Goal: Transaction & Acquisition: Purchase product/service

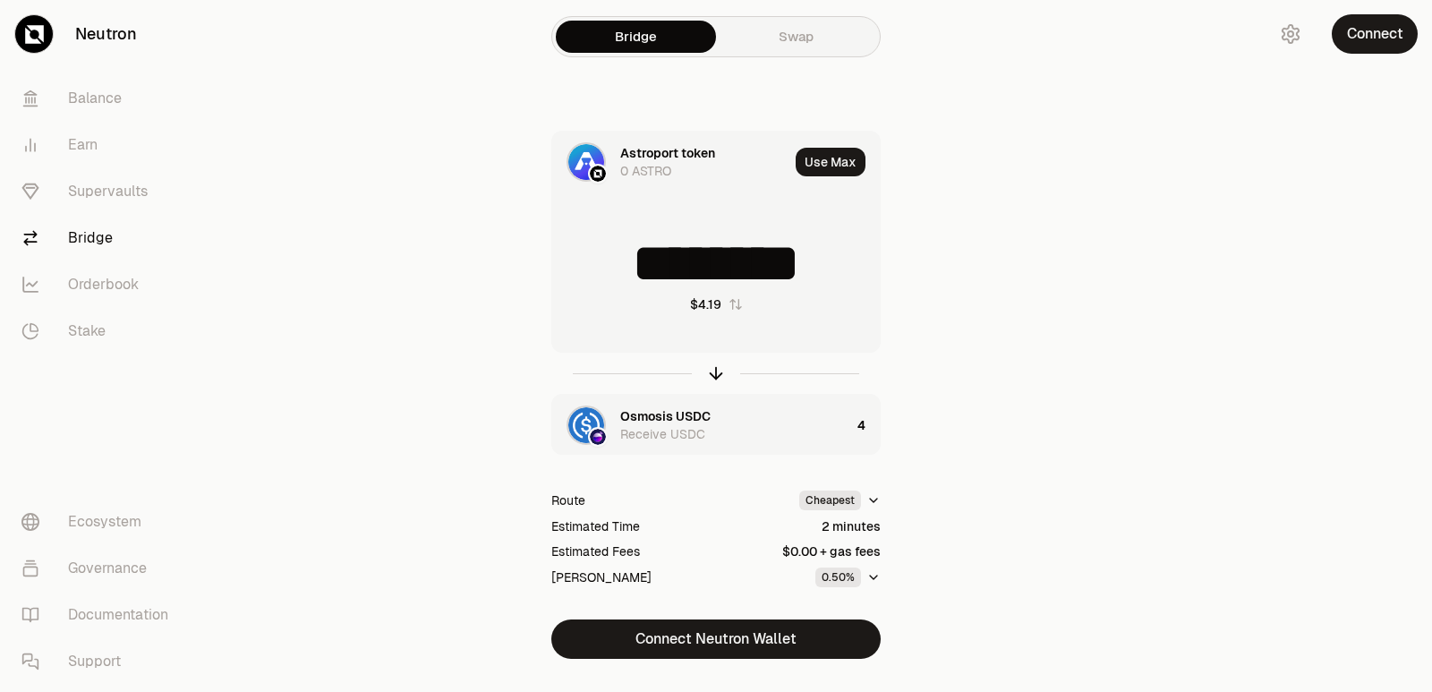
click at [711, 374] on icon "button" at bounding box center [716, 373] width 20 height 20
click at [717, 378] on icon "button" at bounding box center [716, 373] width 20 height 20
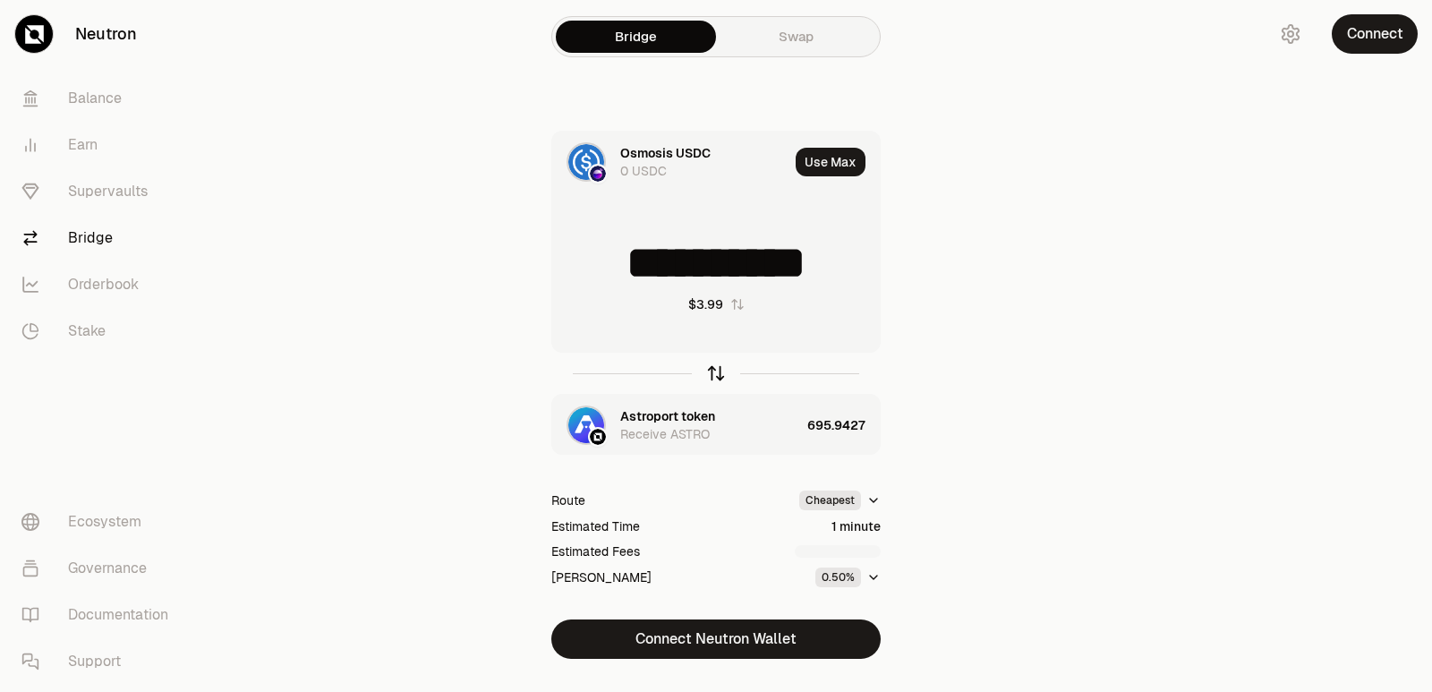
type input "*"
click at [675, 418] on div "Astroport token" at bounding box center [667, 416] width 95 height 18
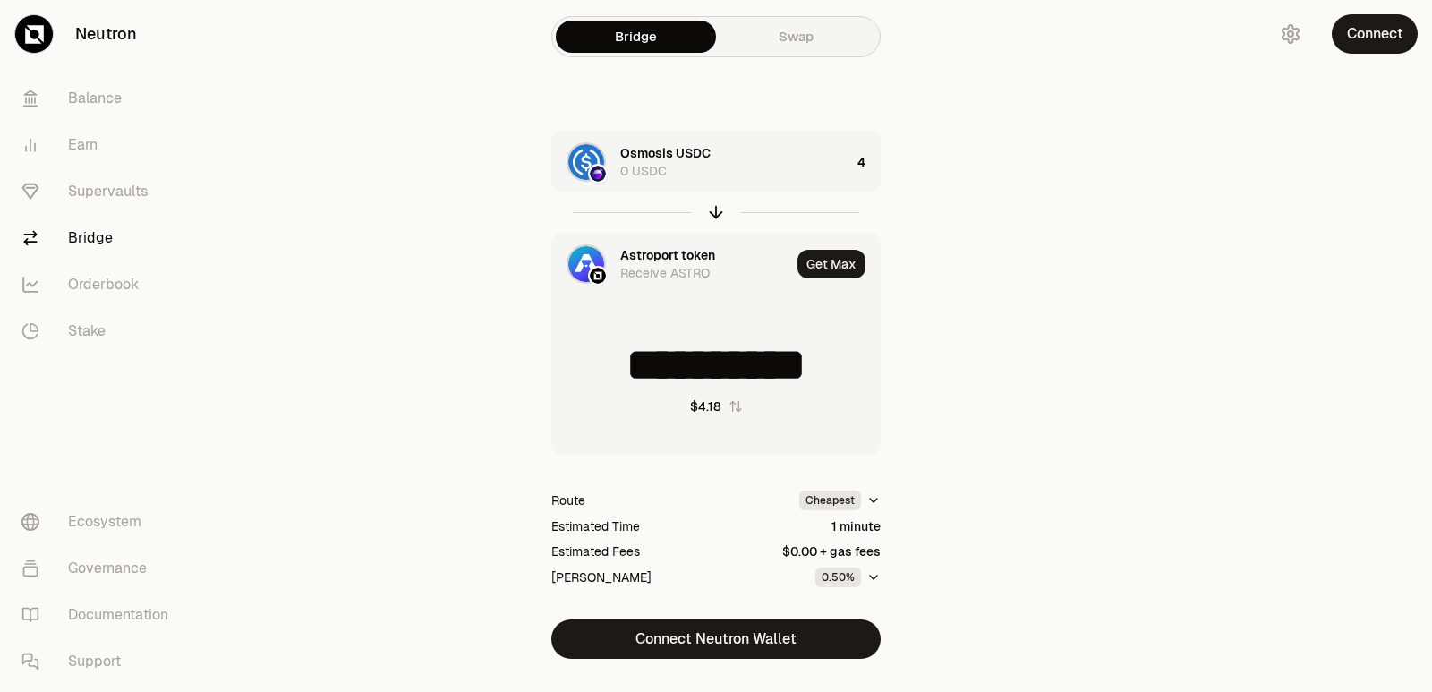
click at [634, 257] on div "Astroport token" at bounding box center [667, 255] width 95 height 18
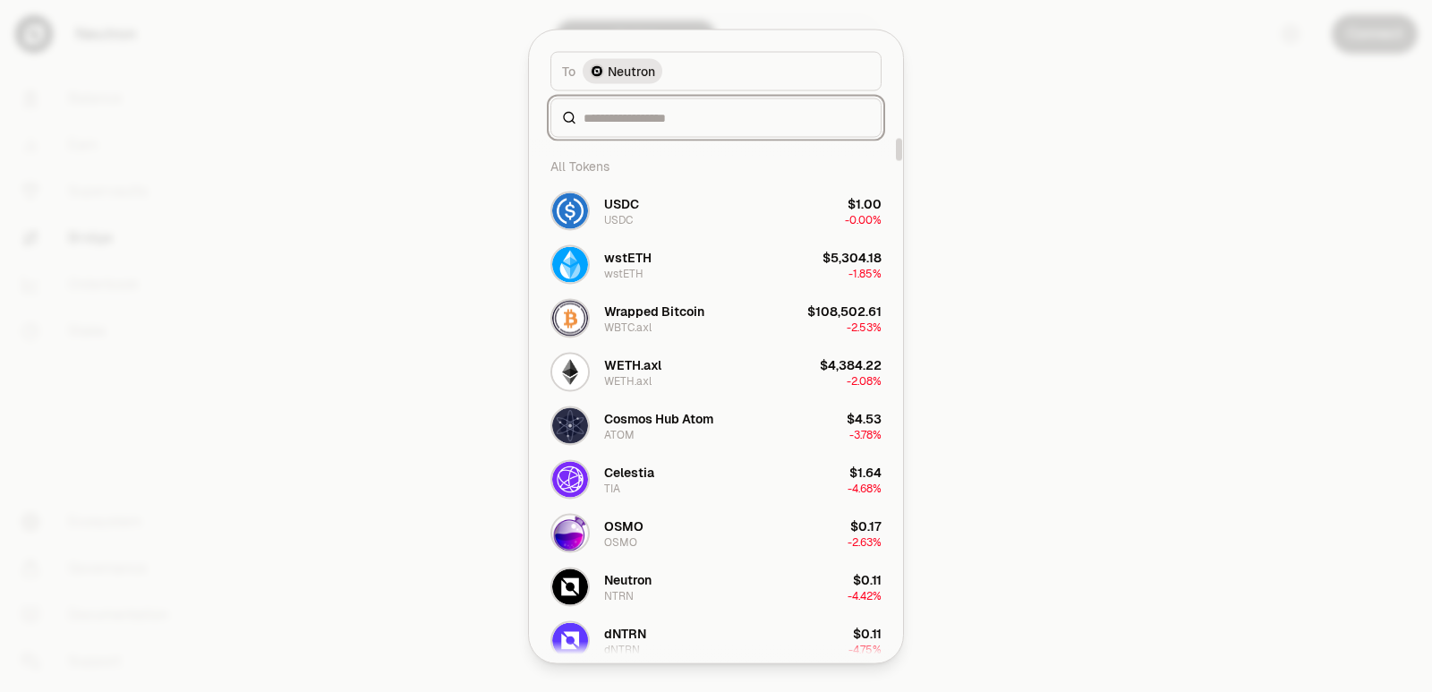
click at [638, 125] on input at bounding box center [726, 117] width 286 height 18
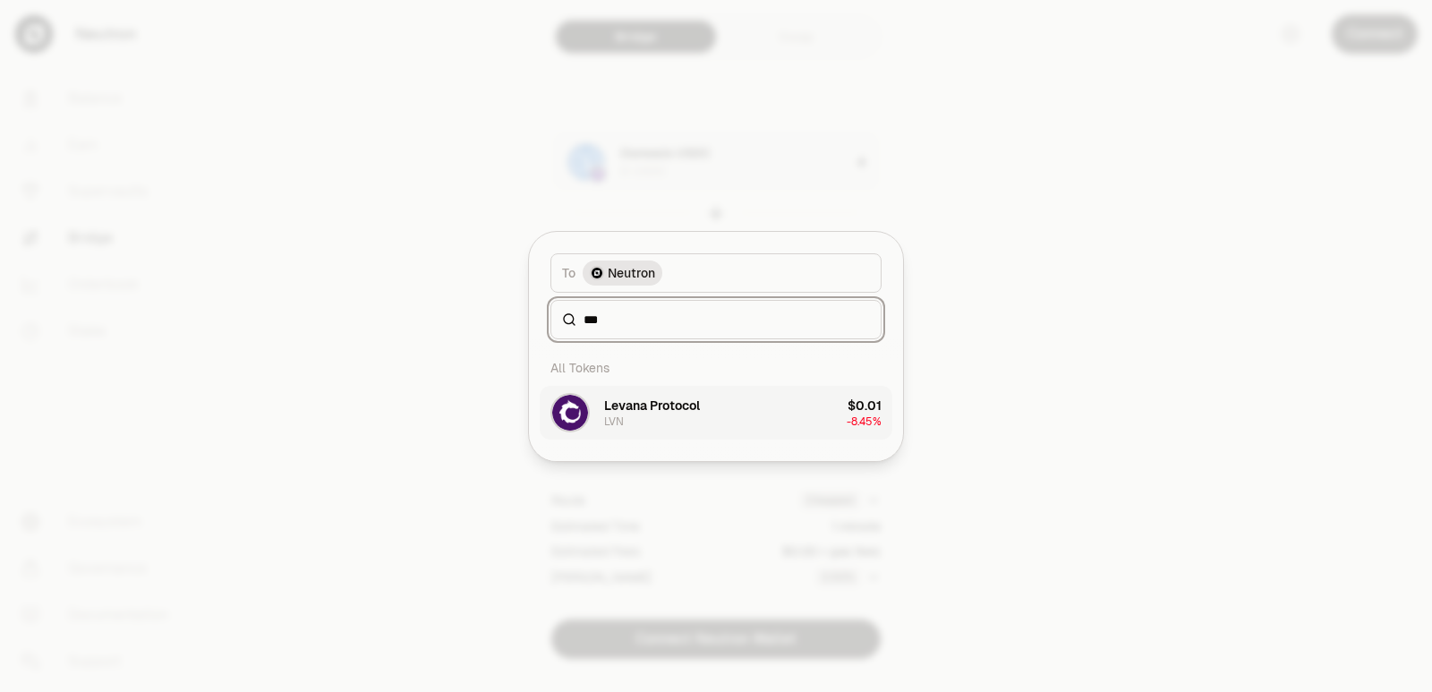
type input "***"
click at [631, 418] on div "Levana Protocol LVN" at bounding box center [652, 412] width 96 height 32
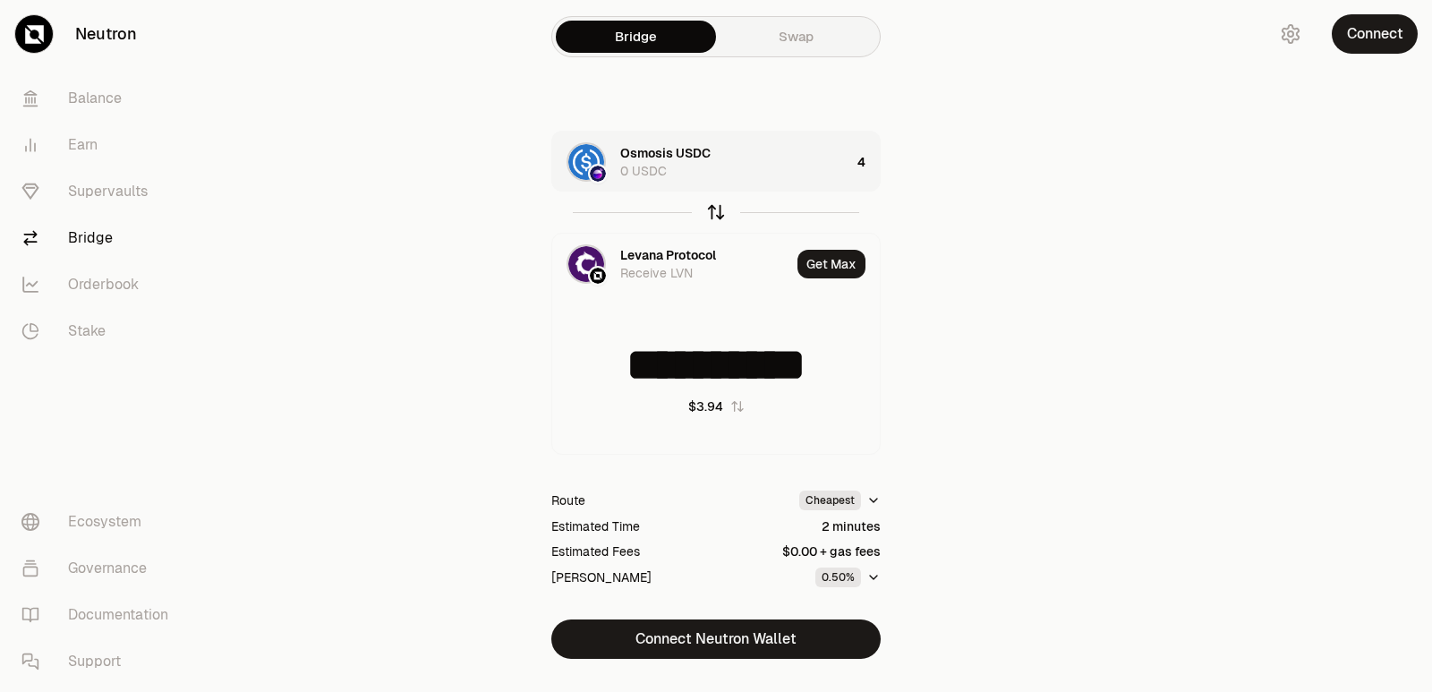
click at [711, 216] on icon "button" at bounding box center [716, 212] width 20 height 20
type input "**********"
click at [680, 259] on div "Levana Protocol" at bounding box center [668, 255] width 96 height 18
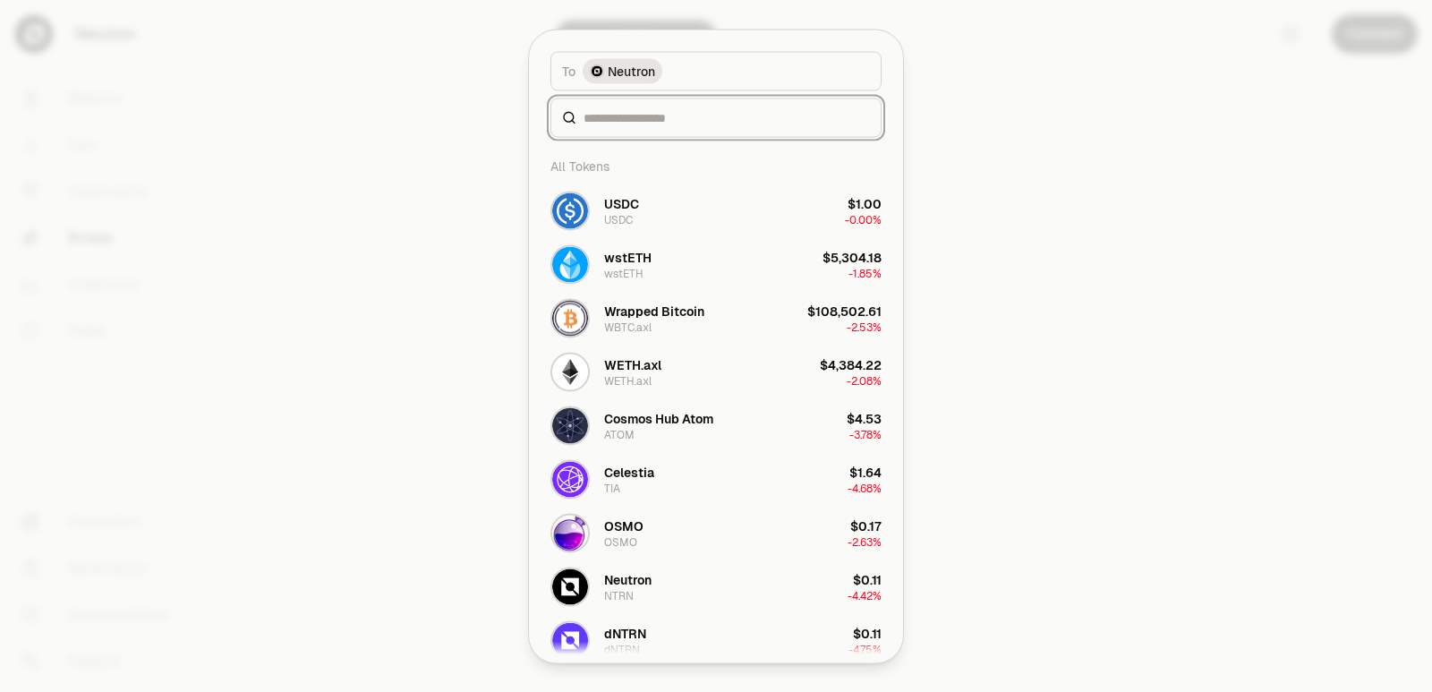
click at [639, 123] on input at bounding box center [726, 117] width 286 height 18
click at [650, 118] on input at bounding box center [726, 117] width 286 height 18
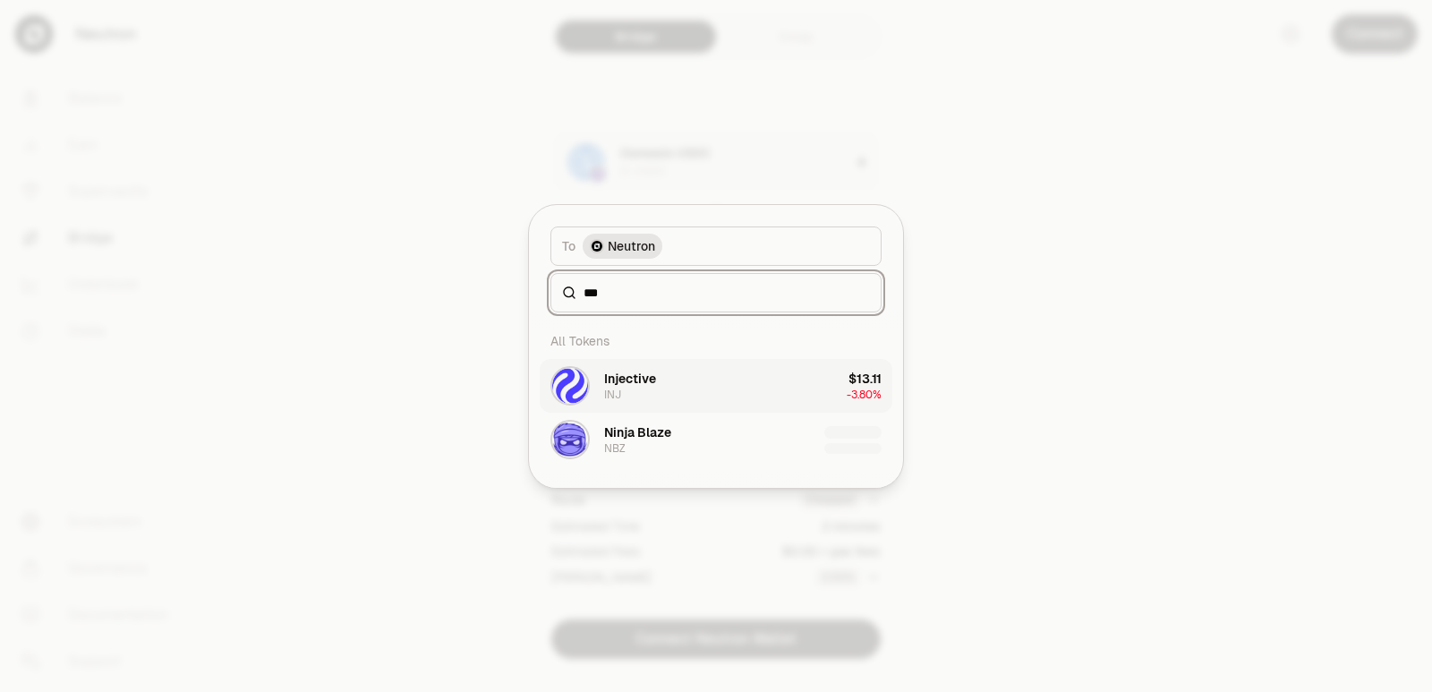
type input "***"
click at [646, 403] on div "Injective INJ" at bounding box center [603, 385] width 106 height 39
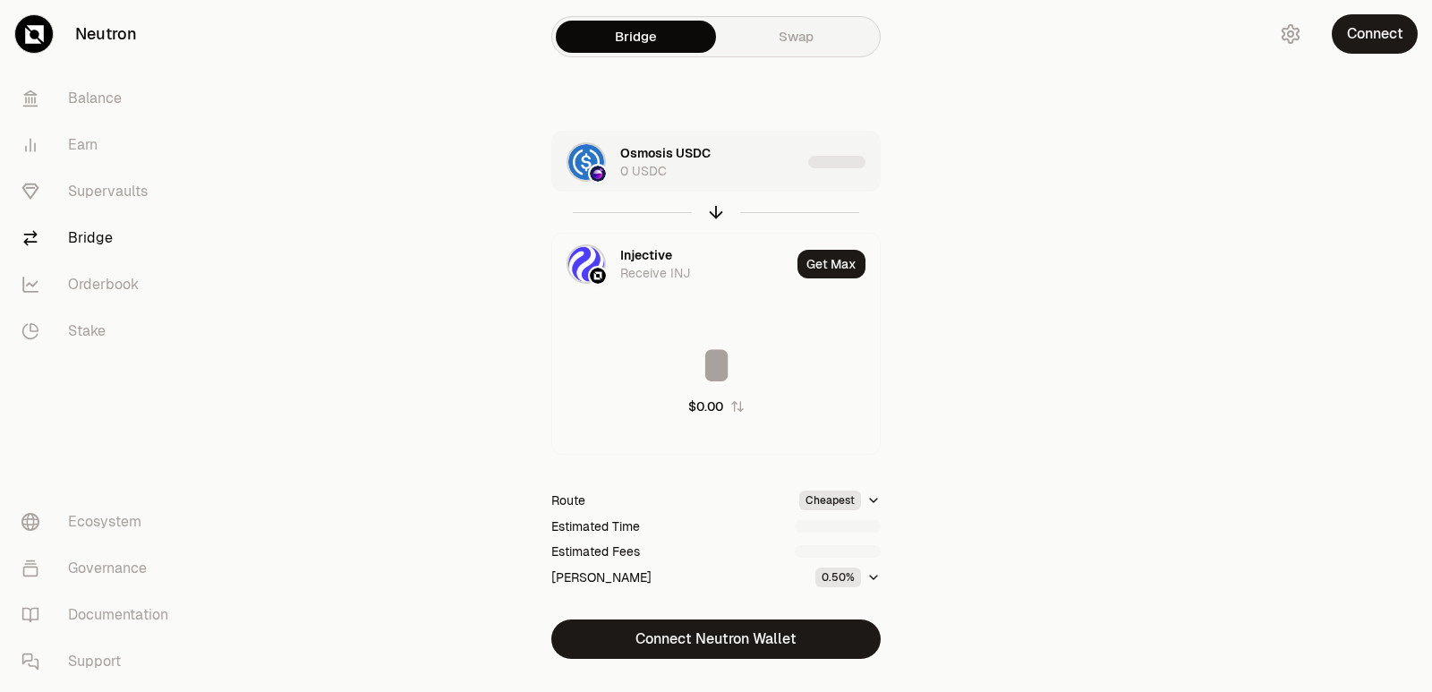
click at [749, 161] on div "Osmosis USDC 0 USDC" at bounding box center [710, 162] width 181 height 36
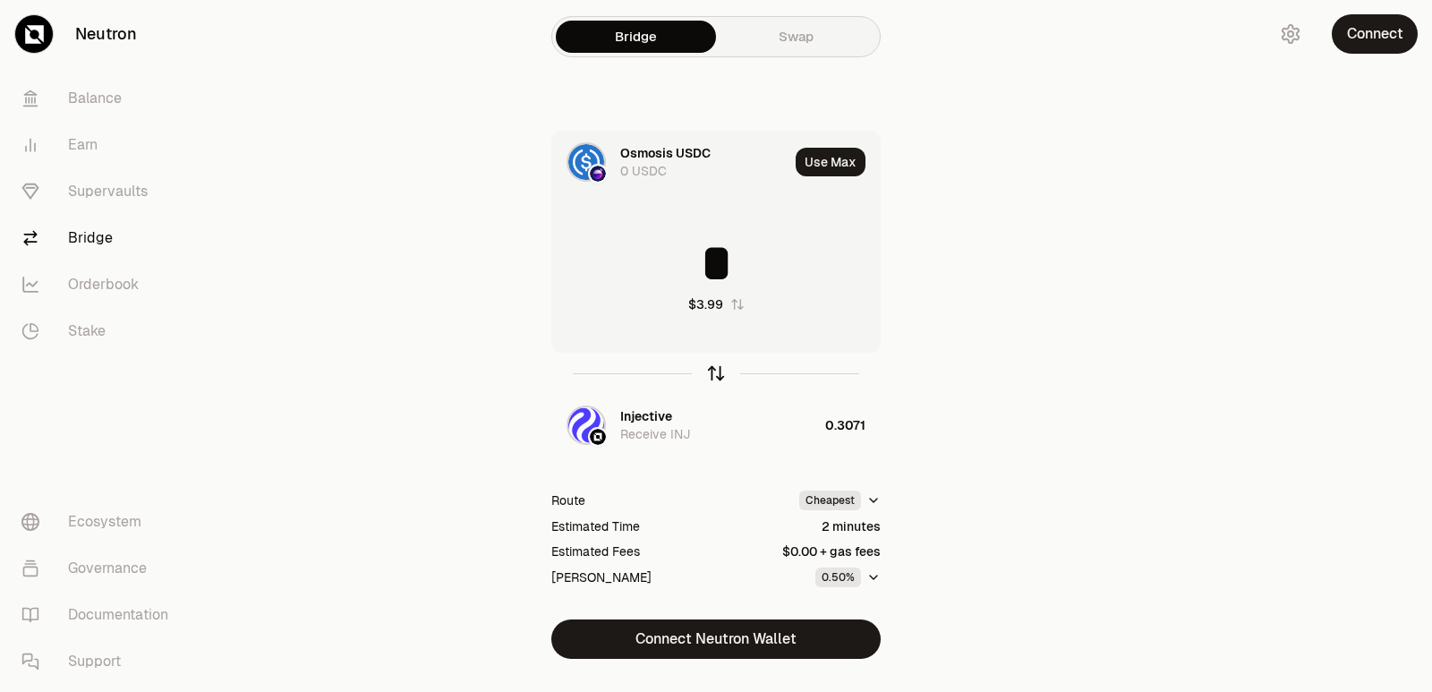
click at [714, 378] on icon "button" at bounding box center [716, 373] width 20 height 20
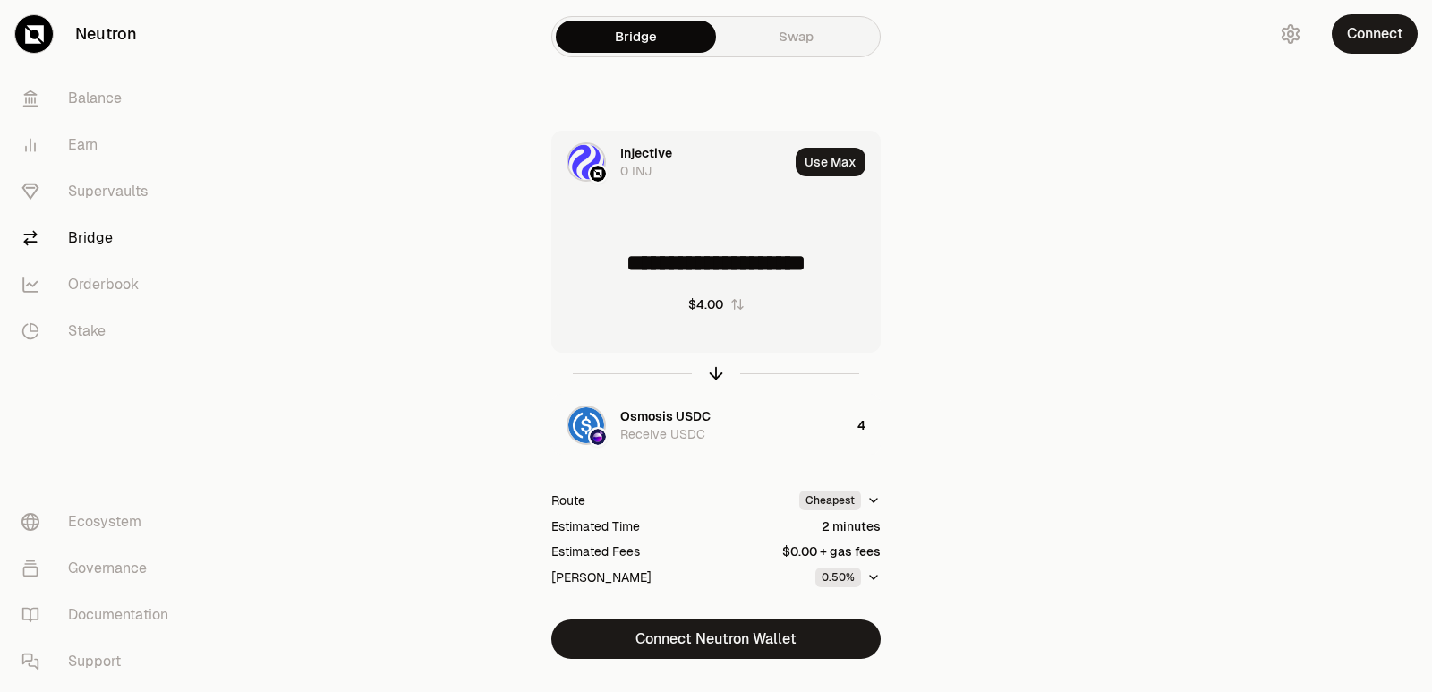
drag, startPoint x: 849, startPoint y: 269, endPoint x: 632, endPoint y: 267, distance: 217.4
click at [632, 267] on input "**********" at bounding box center [715, 263] width 327 height 54
type input "******"
click at [709, 373] on icon "button" at bounding box center [716, 373] width 20 height 20
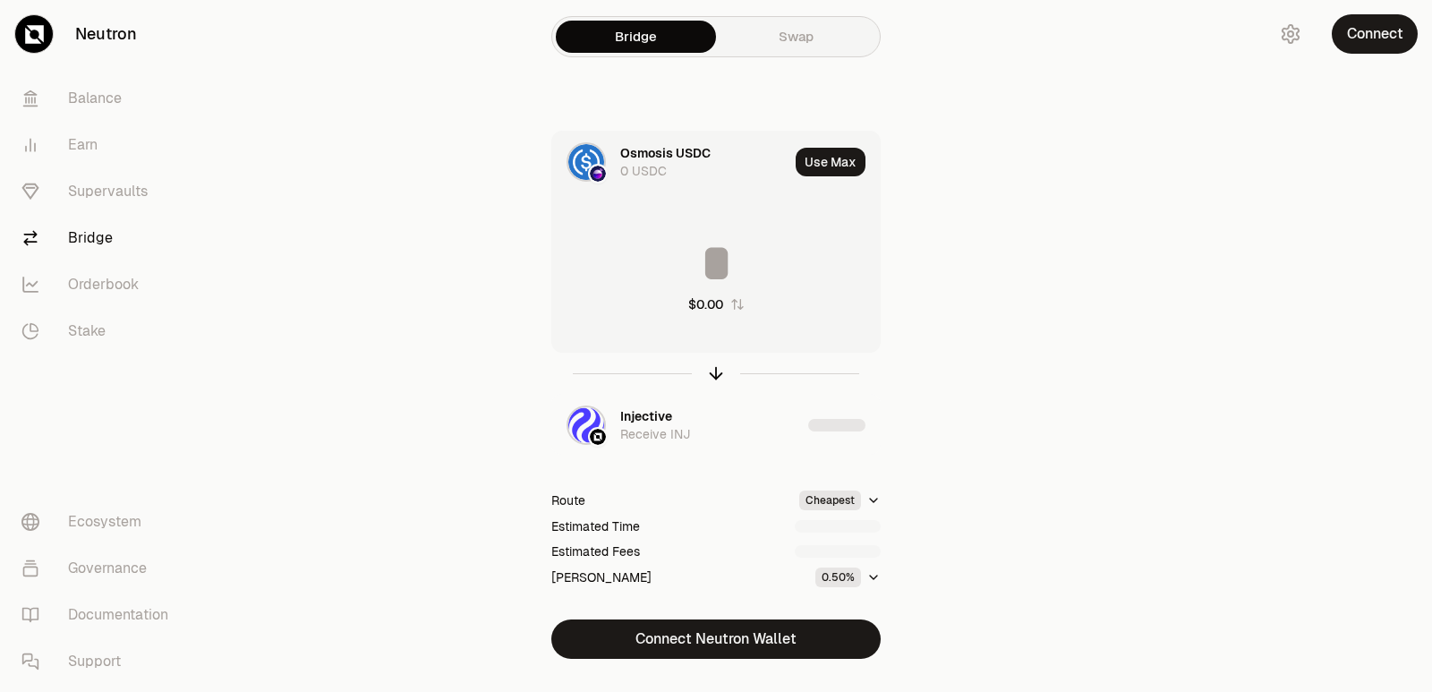
click at [694, 266] on input at bounding box center [715, 263] width 327 height 54
type input "*"
click at [708, 370] on icon "button" at bounding box center [716, 373] width 20 height 20
click at [711, 270] on input at bounding box center [715, 263] width 327 height 54
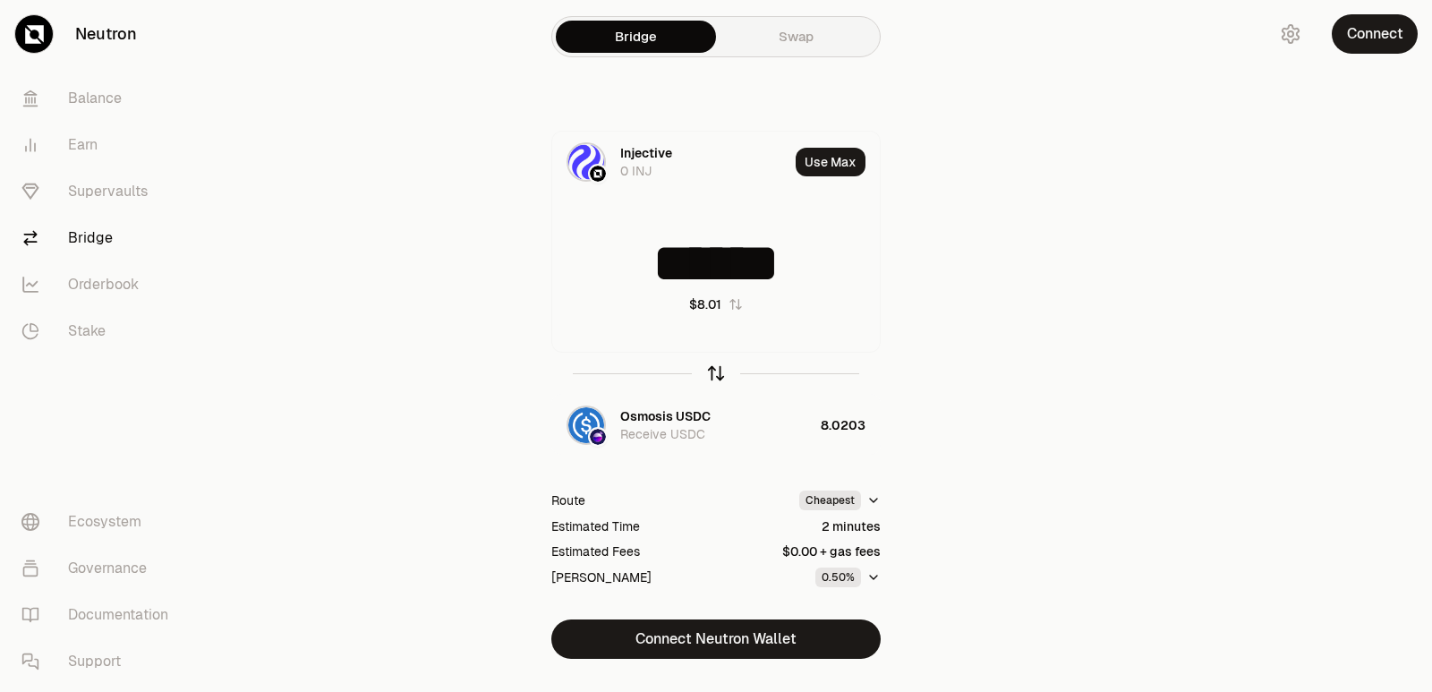
type input "******"
click at [718, 374] on icon "button" at bounding box center [716, 373] width 20 height 20
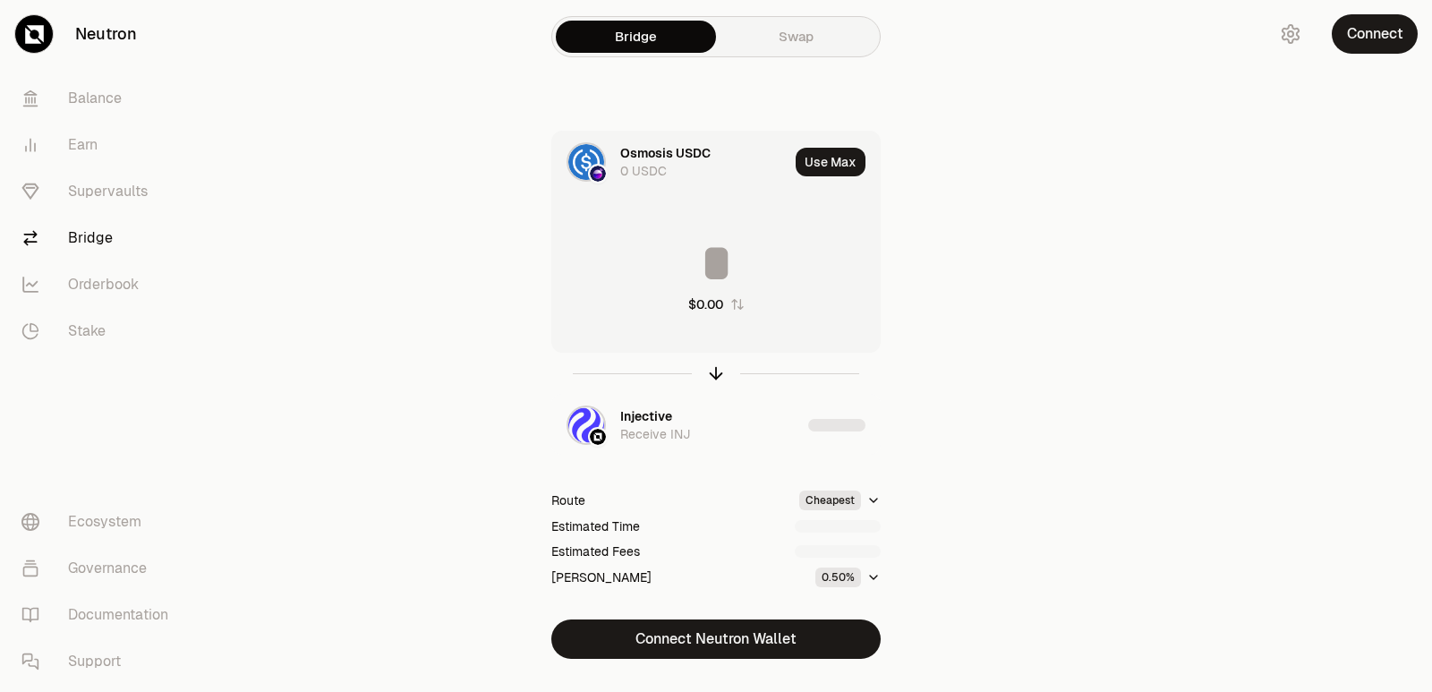
click at [712, 270] on input at bounding box center [715, 263] width 327 height 54
click at [707, 283] on input "********" at bounding box center [715, 263] width 327 height 54
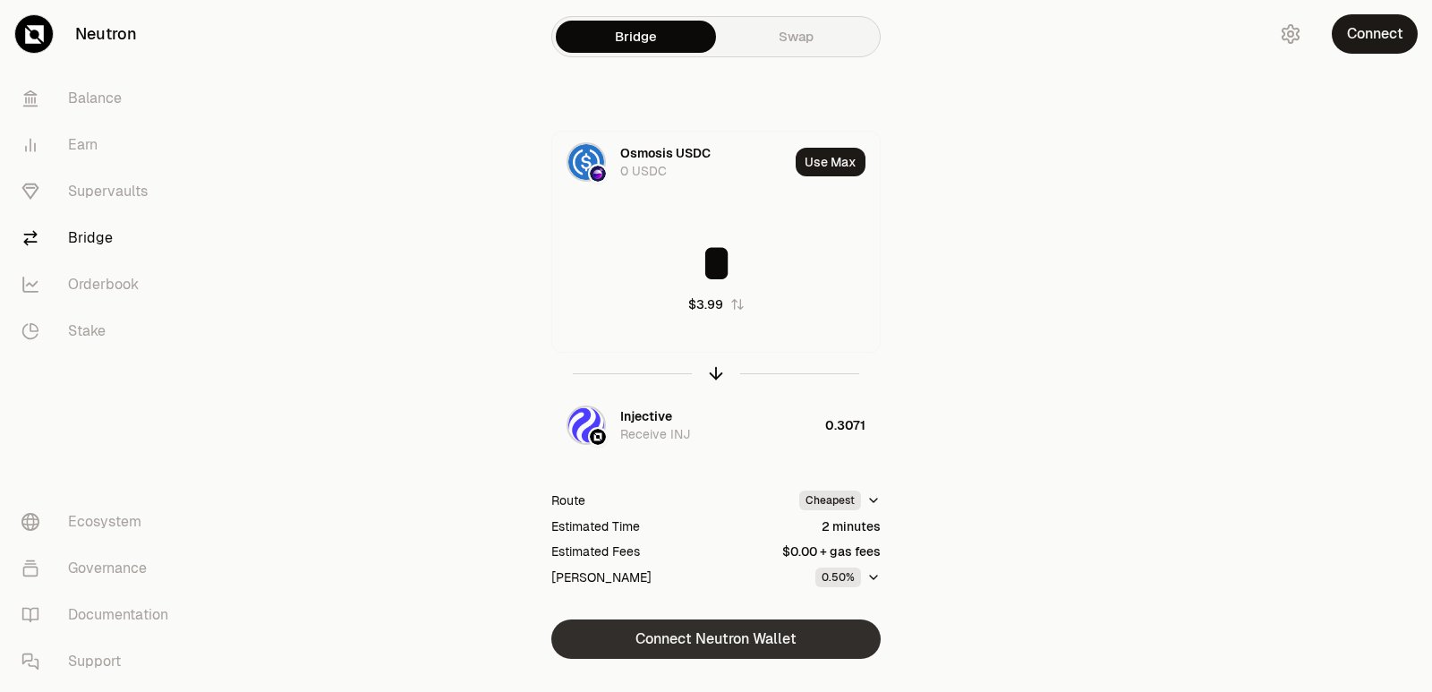
type input "*"
click at [729, 641] on button "Connect Neutron Wallet" at bounding box center [715, 638] width 329 height 39
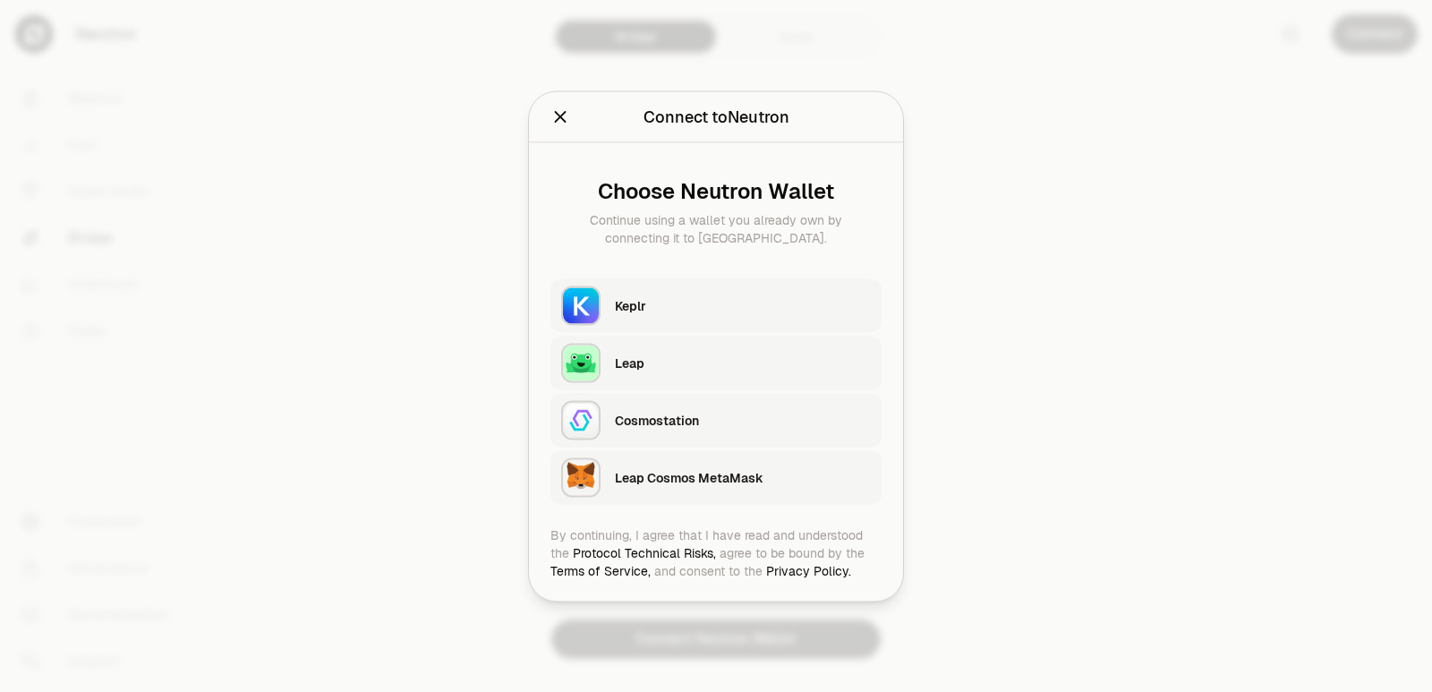
click at [657, 302] on div "Keplr" at bounding box center [743, 305] width 256 height 18
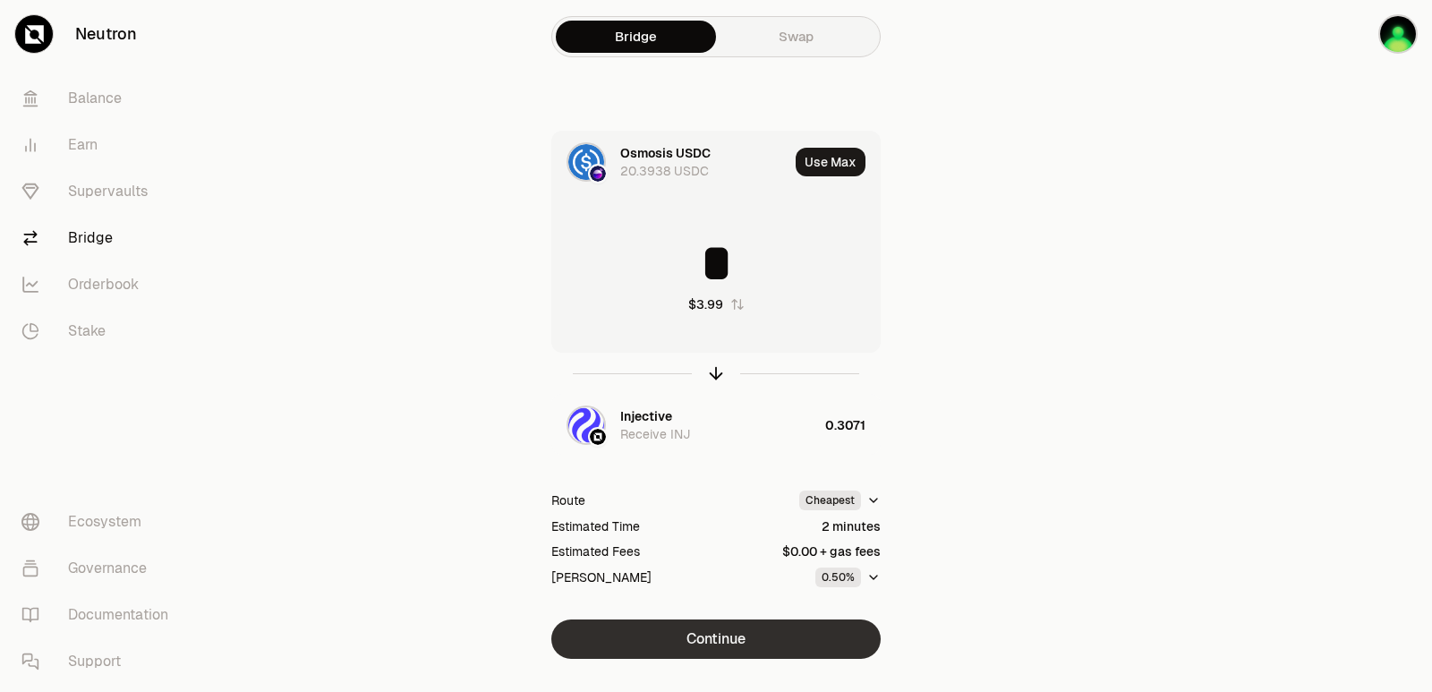
click at [744, 634] on button "Continue" at bounding box center [715, 638] width 329 height 39
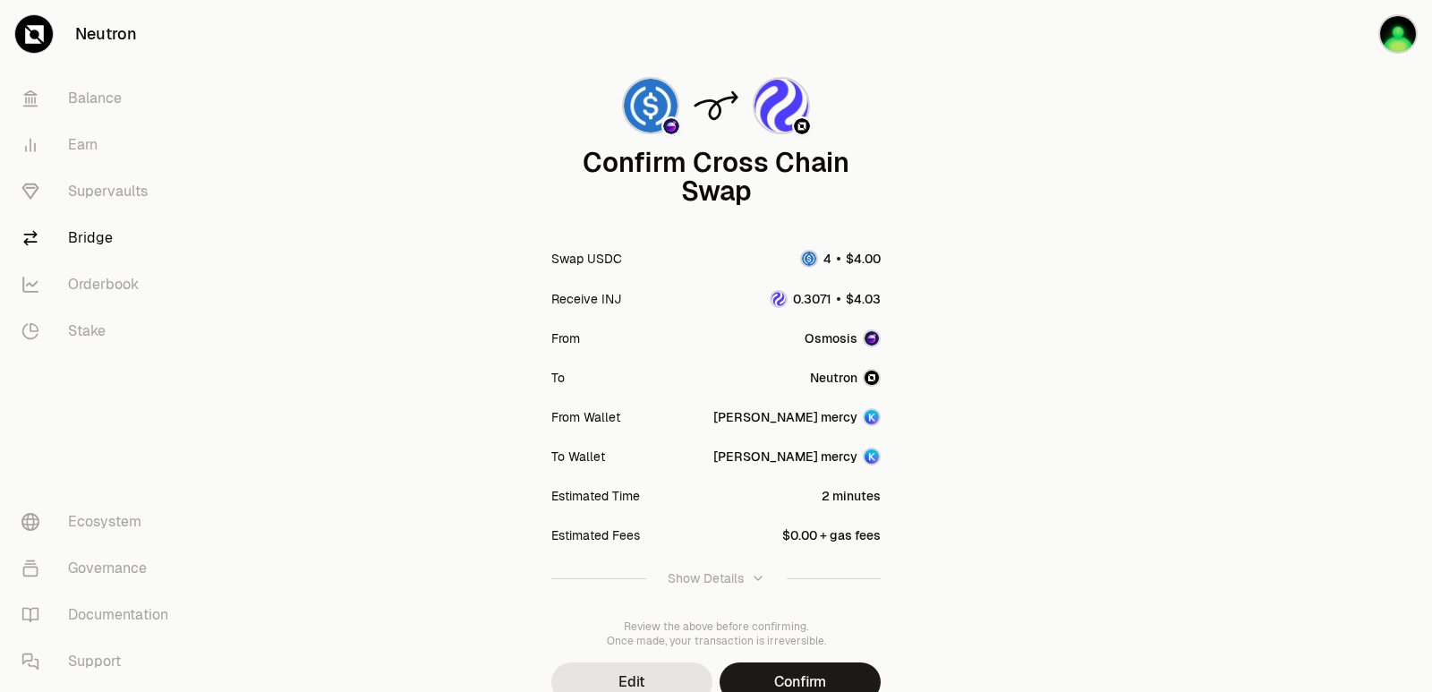
scroll to position [148, 0]
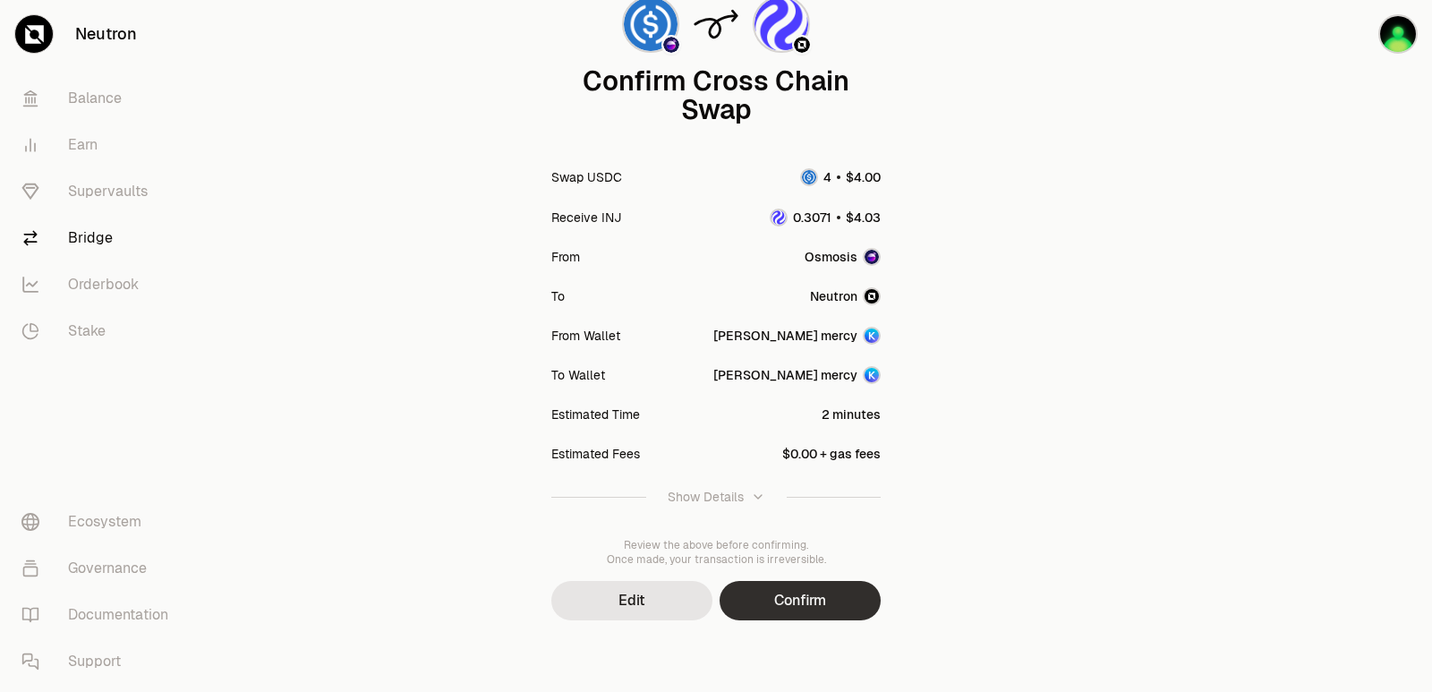
click at [784, 590] on button "Confirm" at bounding box center [799, 600] width 161 height 39
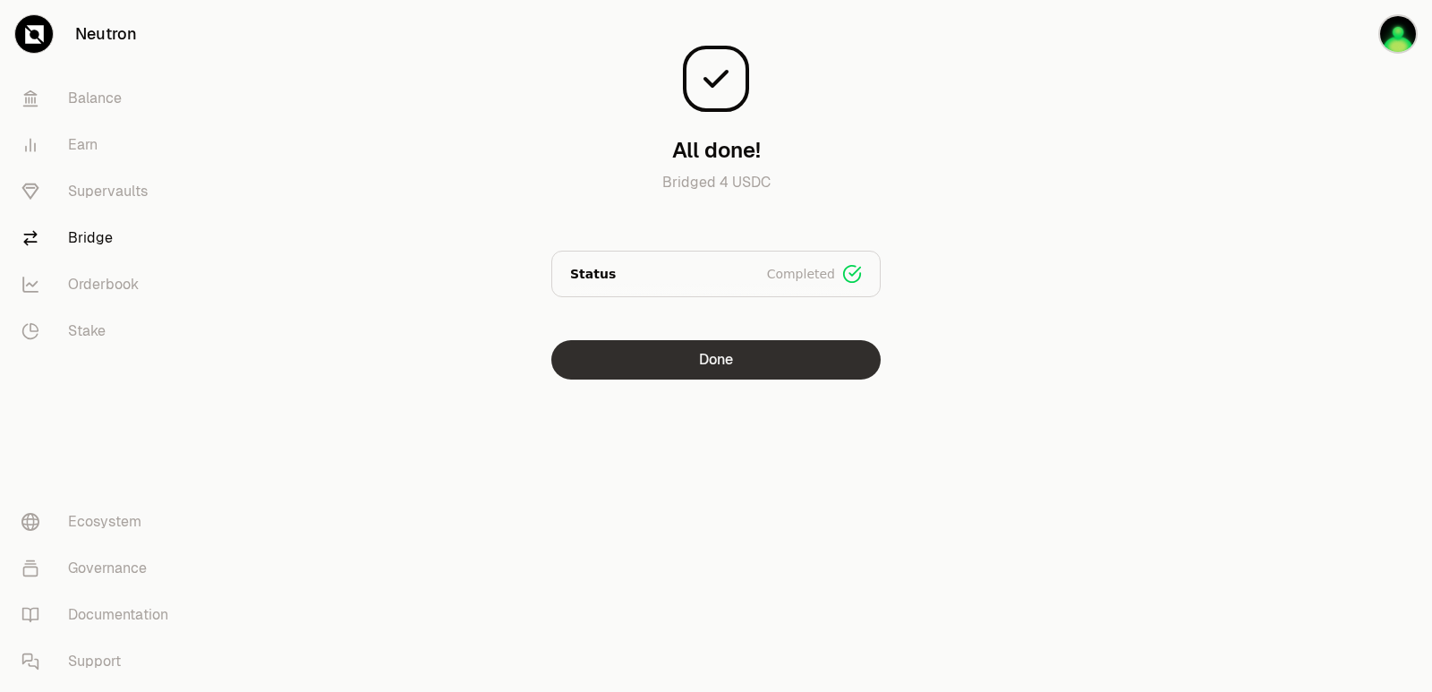
click at [687, 365] on button "Done" at bounding box center [715, 359] width 329 height 39
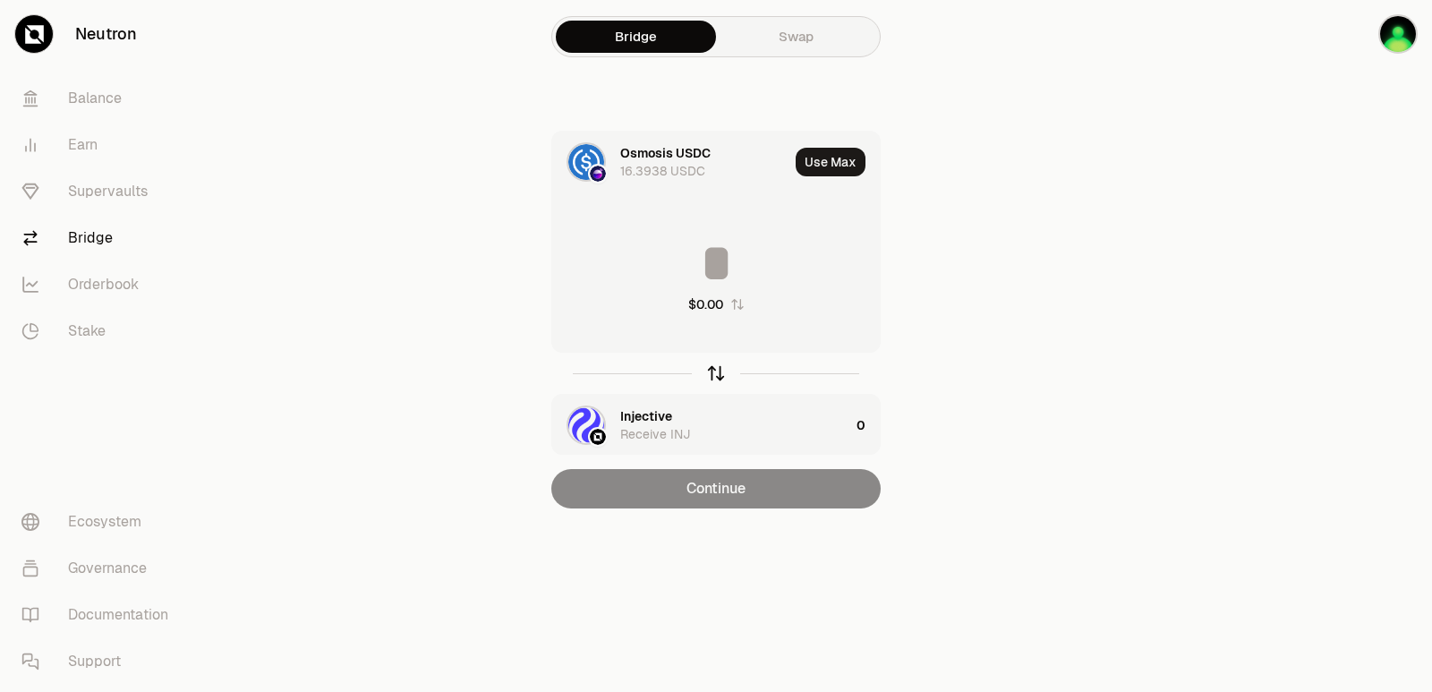
click at [713, 372] on icon "button" at bounding box center [716, 373] width 20 height 20
click at [816, 175] on button "Use Max" at bounding box center [830, 162] width 70 height 29
type input "**********"
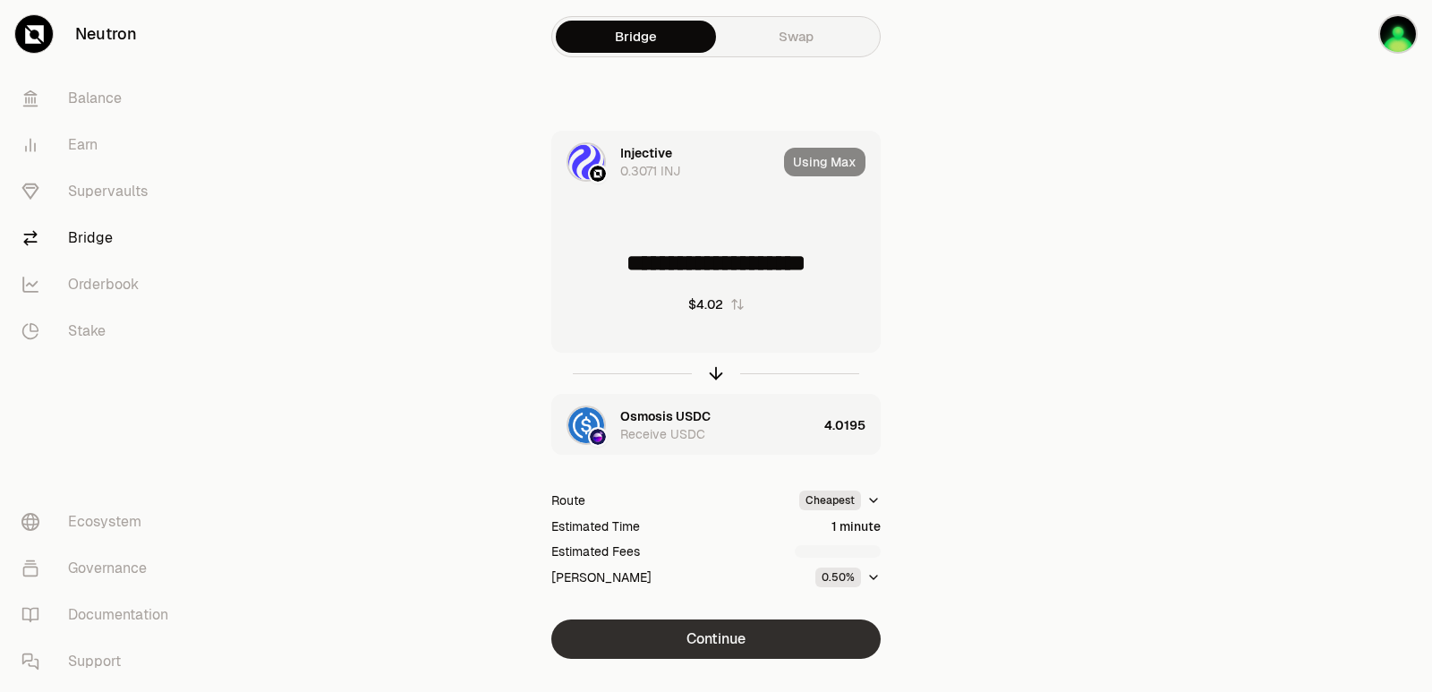
click at [661, 637] on button "Continue" at bounding box center [715, 638] width 329 height 39
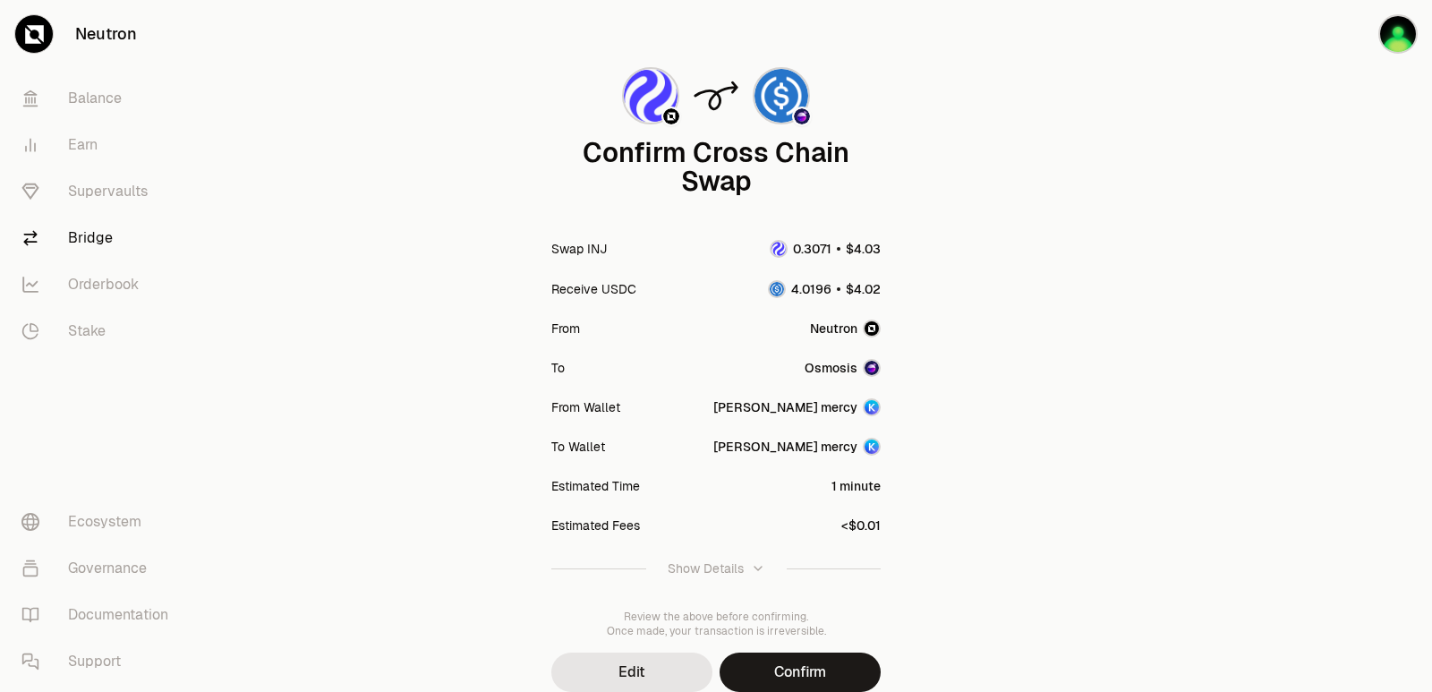
scroll to position [148, 0]
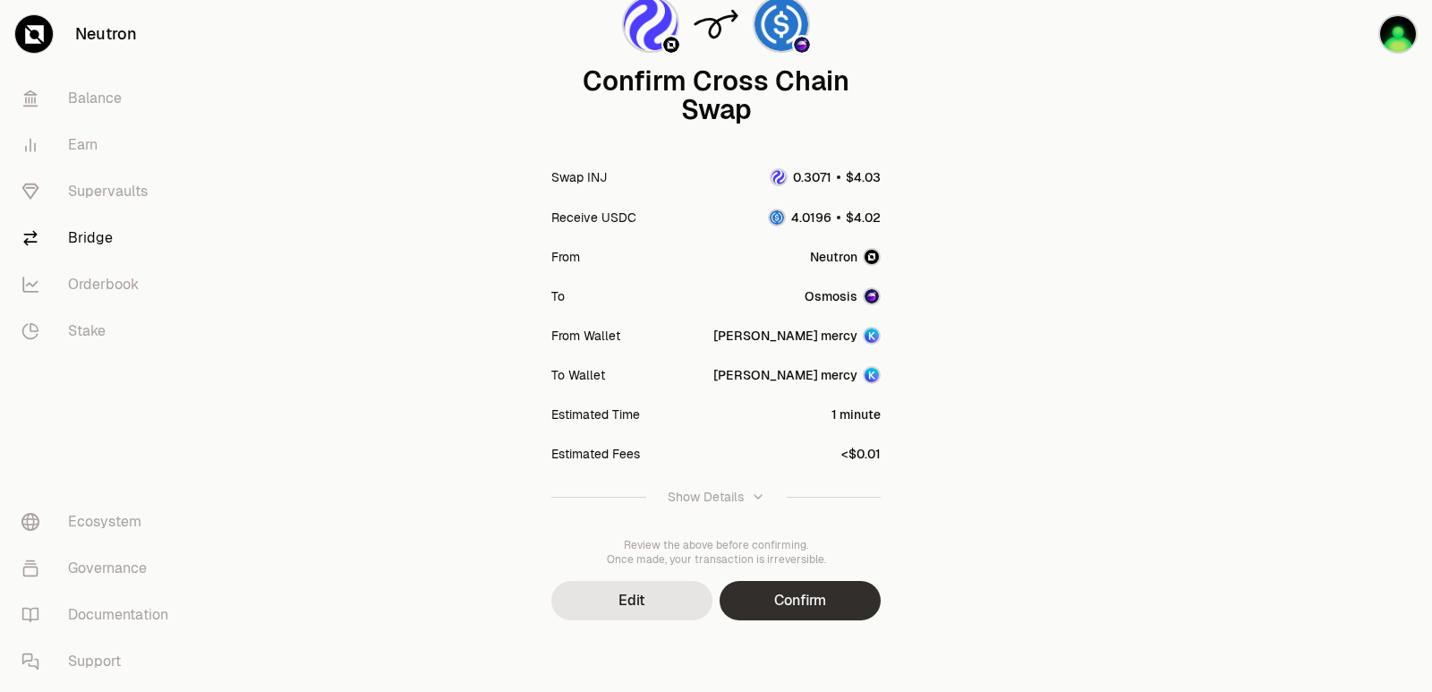
click at [774, 600] on button "Confirm" at bounding box center [799, 600] width 161 height 39
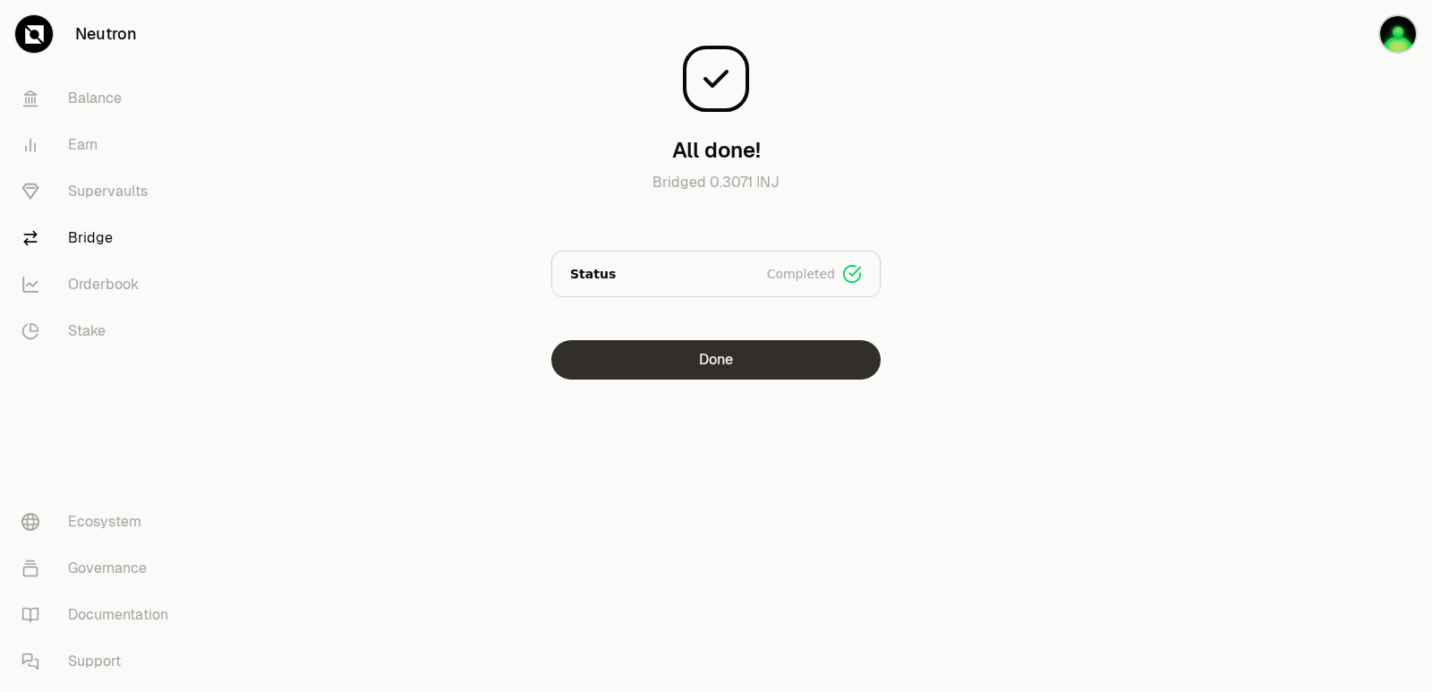
click at [779, 367] on button "Done" at bounding box center [715, 359] width 329 height 39
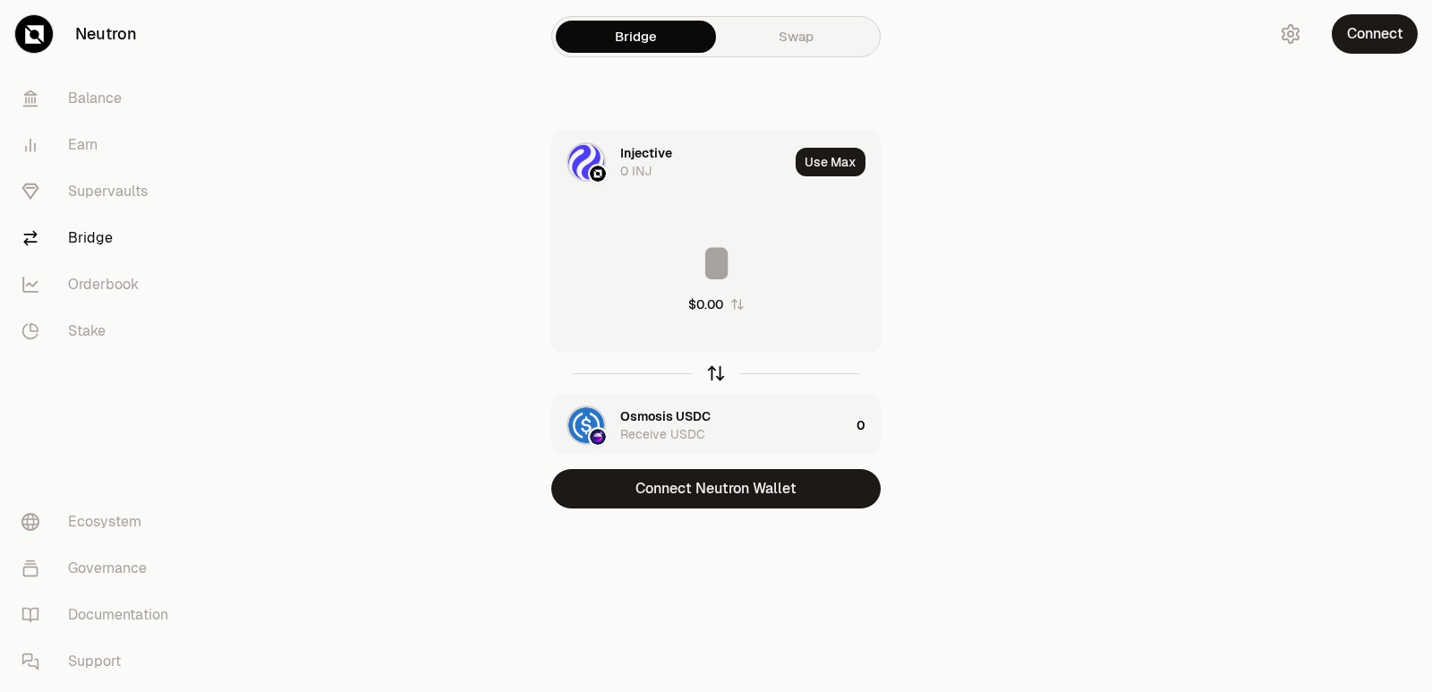
click at [713, 379] on icon "button" at bounding box center [716, 373] width 20 height 20
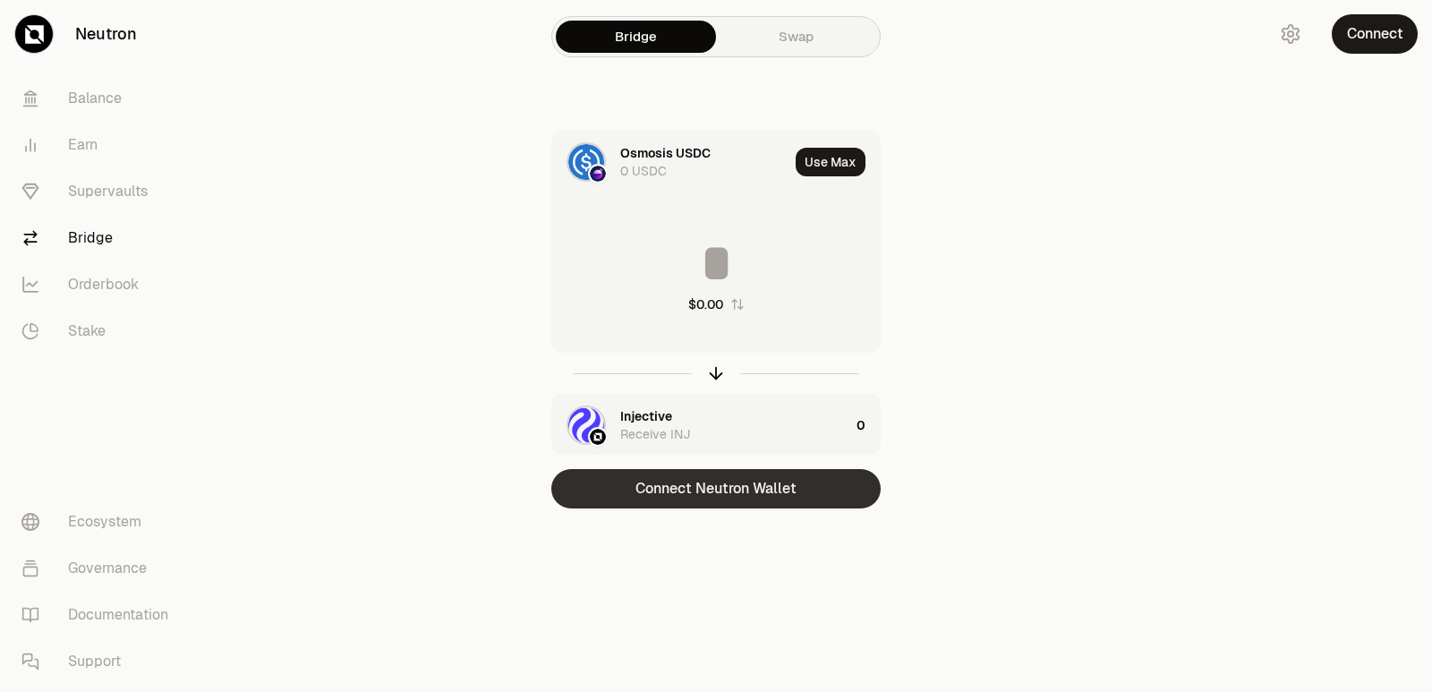
click at [693, 478] on button "Connect Neutron Wallet" at bounding box center [715, 488] width 329 height 39
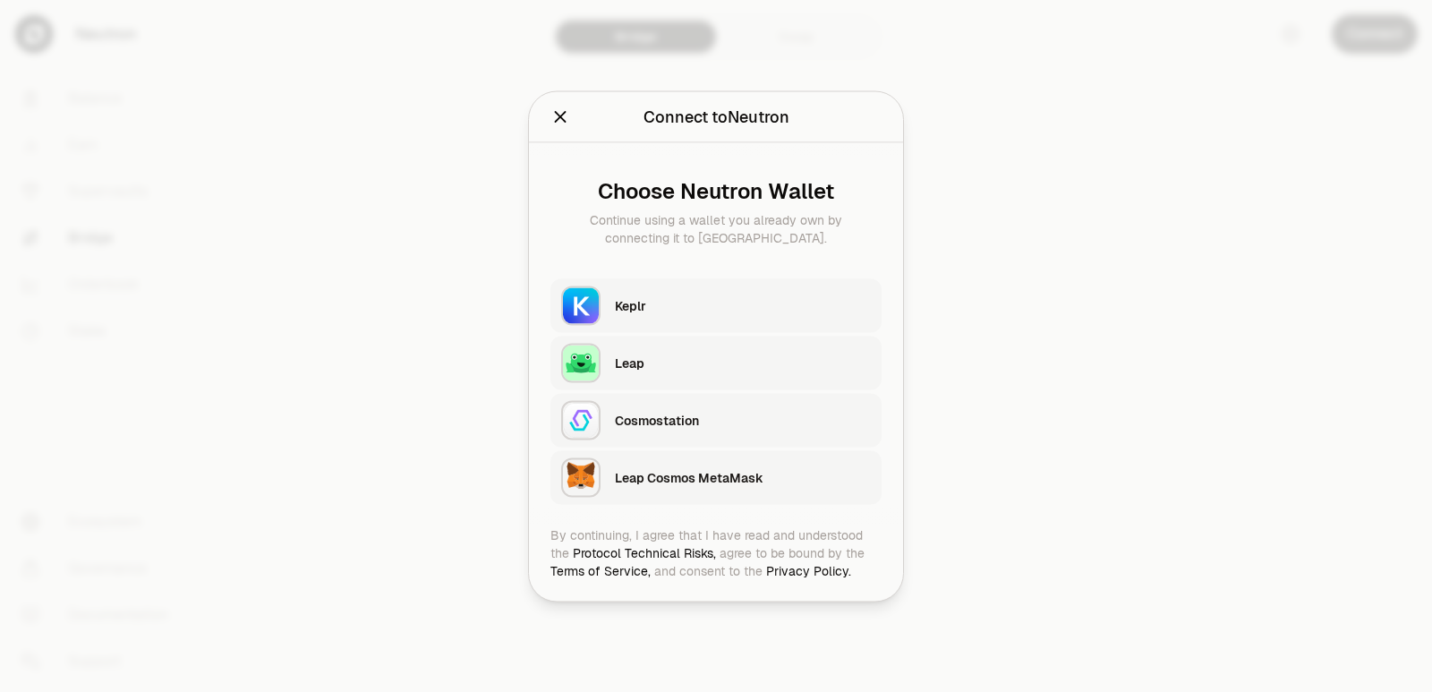
click at [663, 306] on div "Keplr" at bounding box center [743, 305] width 256 height 18
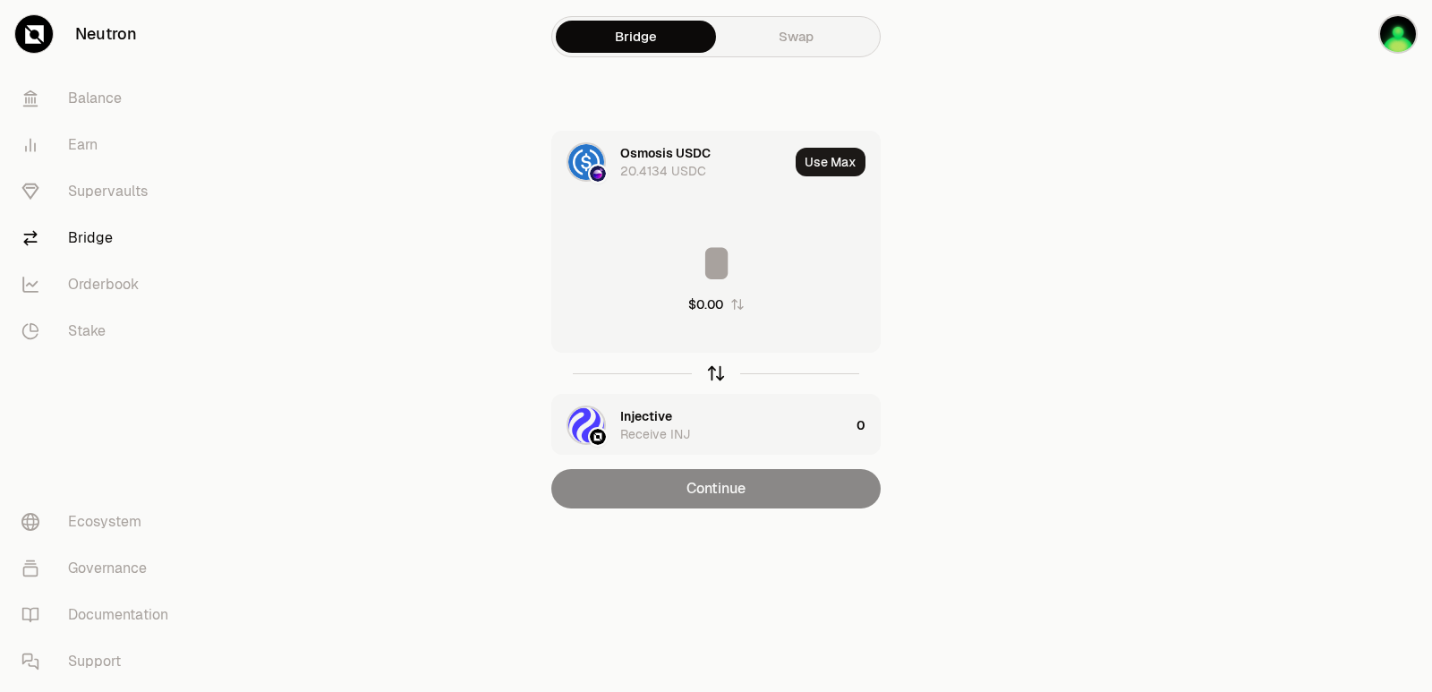
click at [712, 382] on icon "button" at bounding box center [716, 373] width 20 height 20
click at [713, 380] on icon "button" at bounding box center [716, 373] width 20 height 20
click at [664, 268] on input at bounding box center [715, 263] width 327 height 54
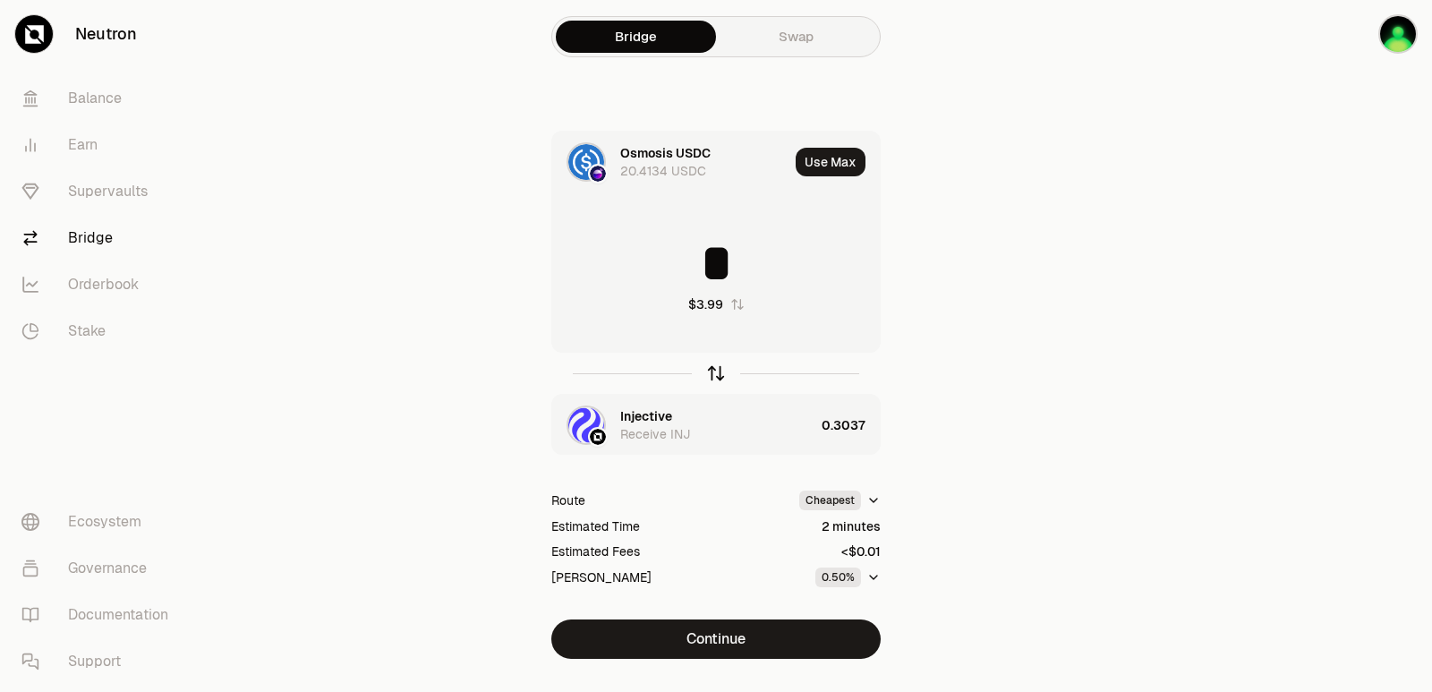
click at [718, 370] on icon "button" at bounding box center [716, 370] width 12 height 5
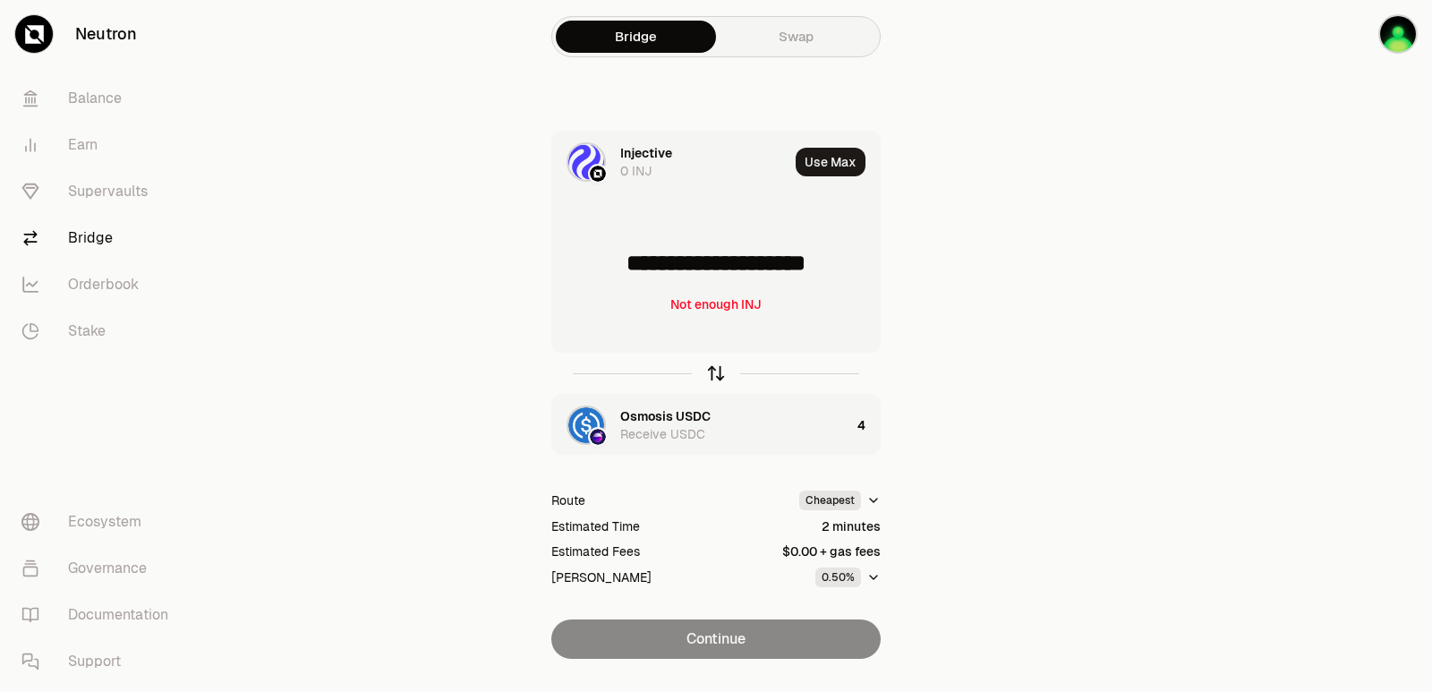
click at [716, 374] on icon "button" at bounding box center [716, 374] width 0 height 12
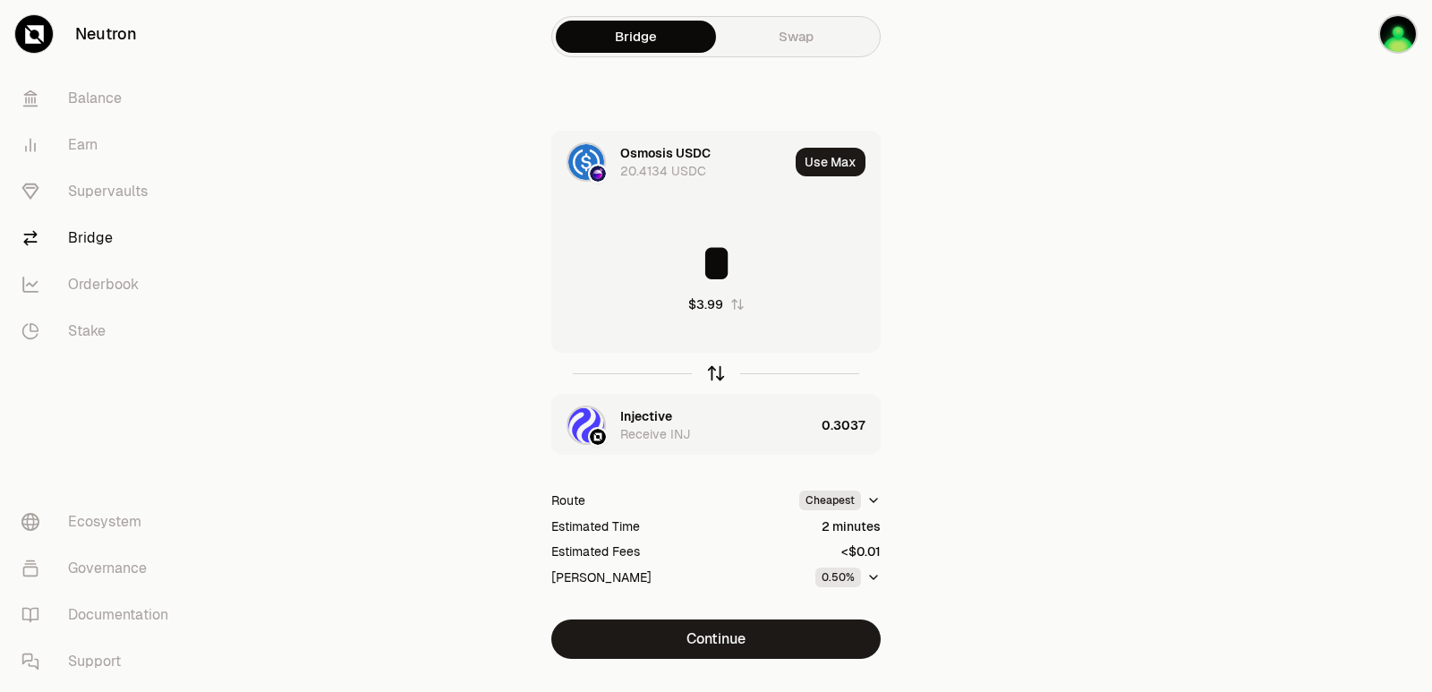
click at [714, 372] on icon "button" at bounding box center [716, 373] width 20 height 20
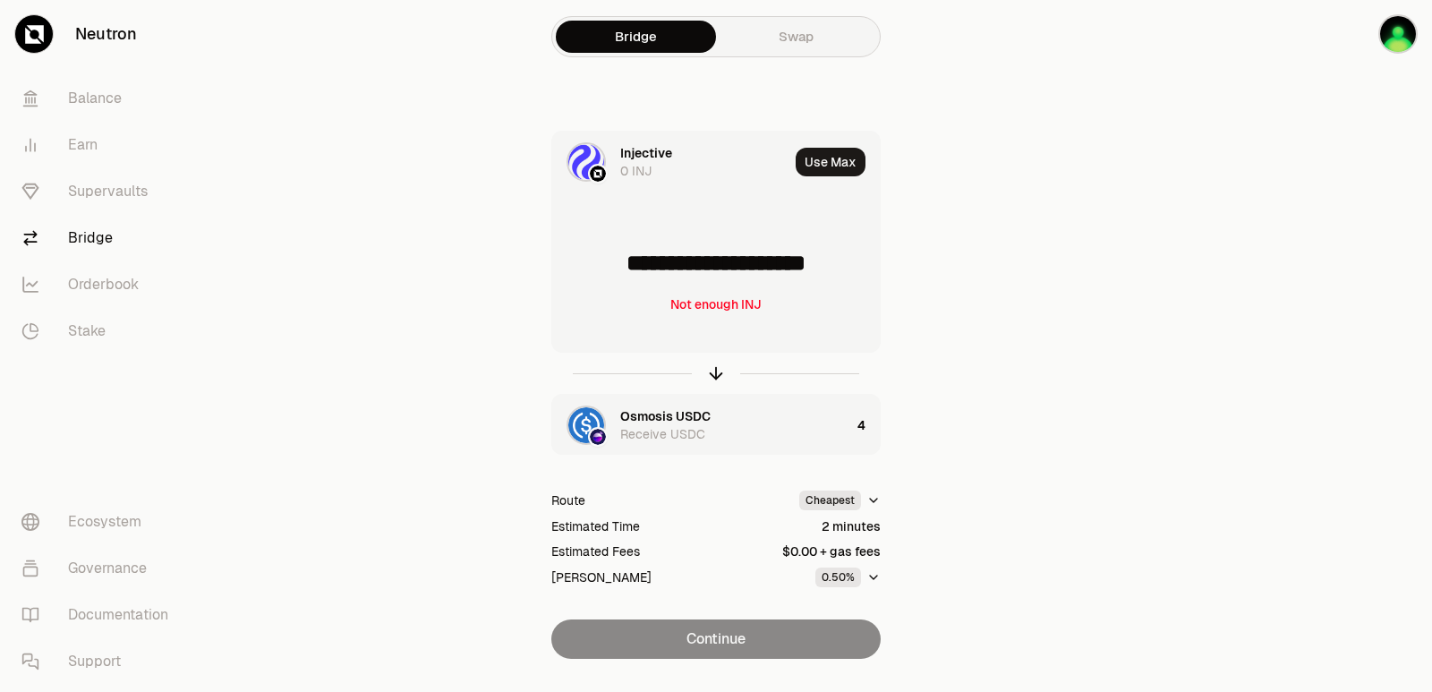
click at [1061, 266] on main "**********" at bounding box center [815, 365] width 1231 height 730
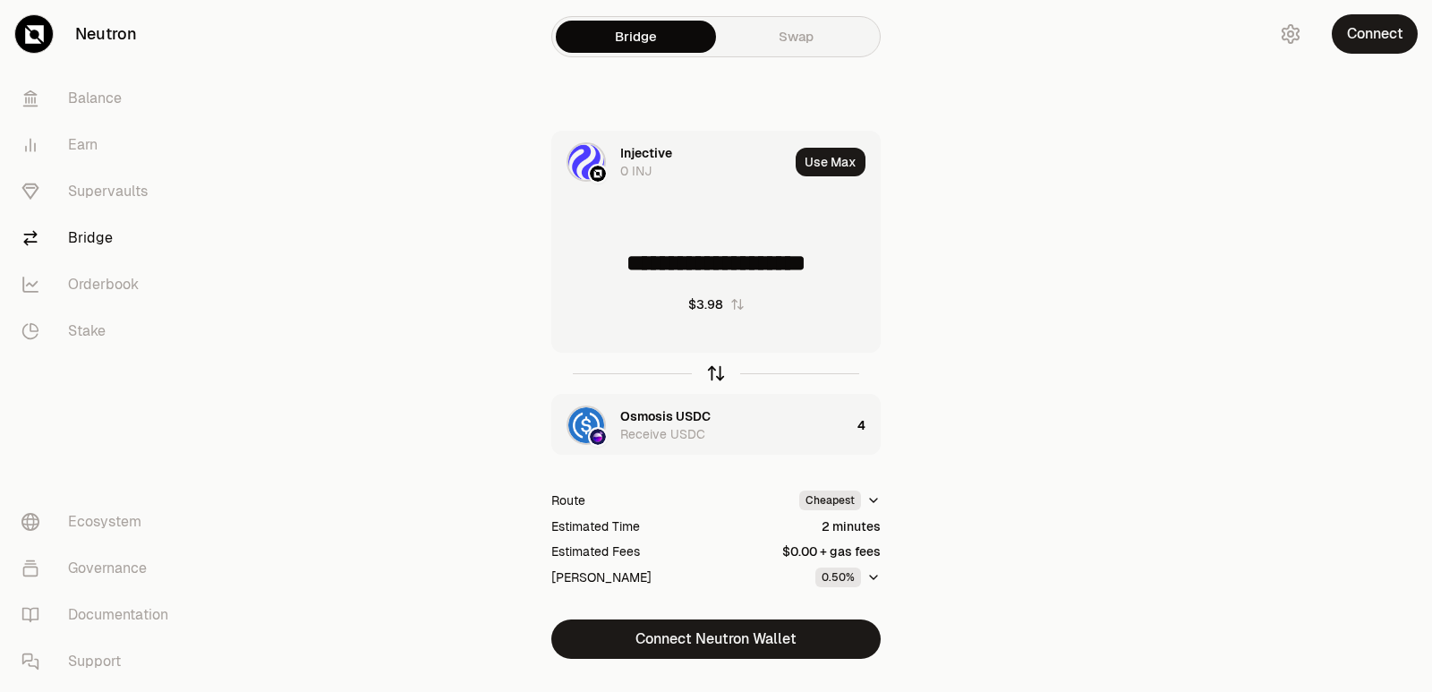
click at [720, 370] on icon "button" at bounding box center [716, 373] width 20 height 20
type input "*"
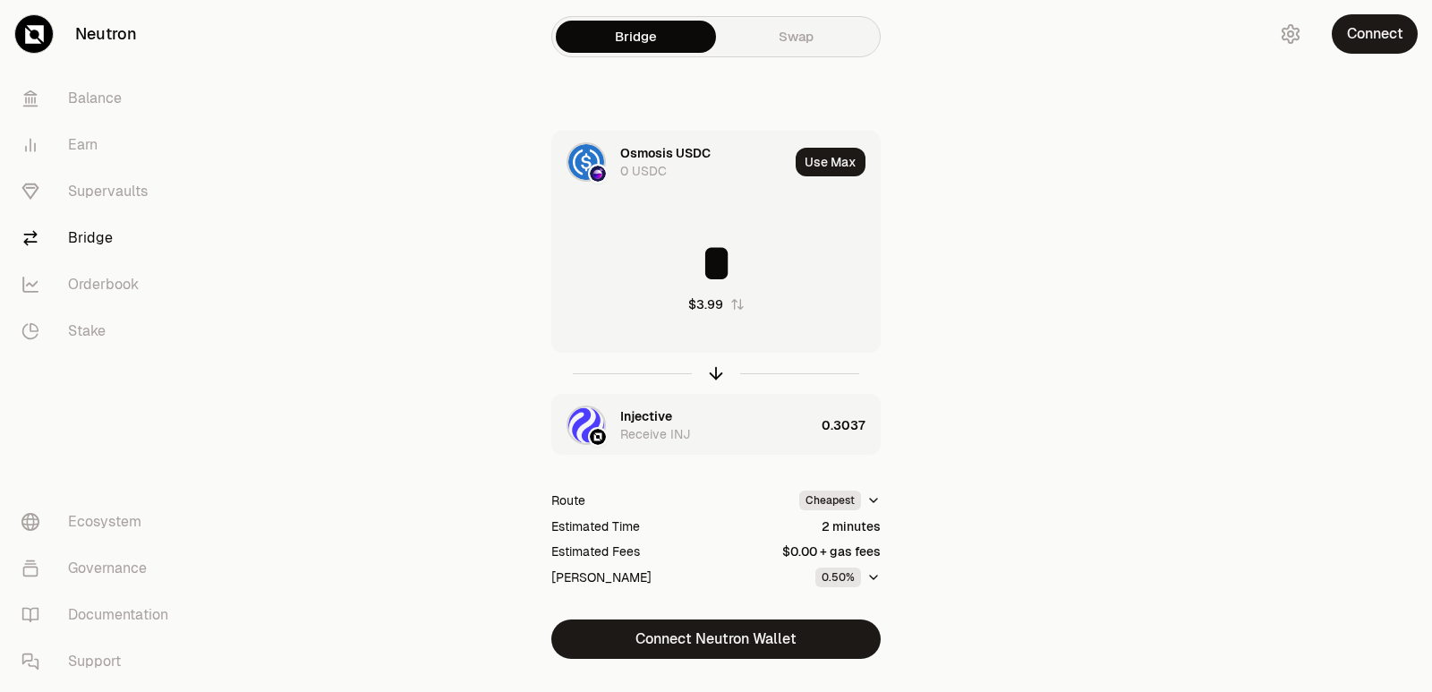
click at [650, 400] on div "Injective Receive INJ" at bounding box center [683, 425] width 262 height 61
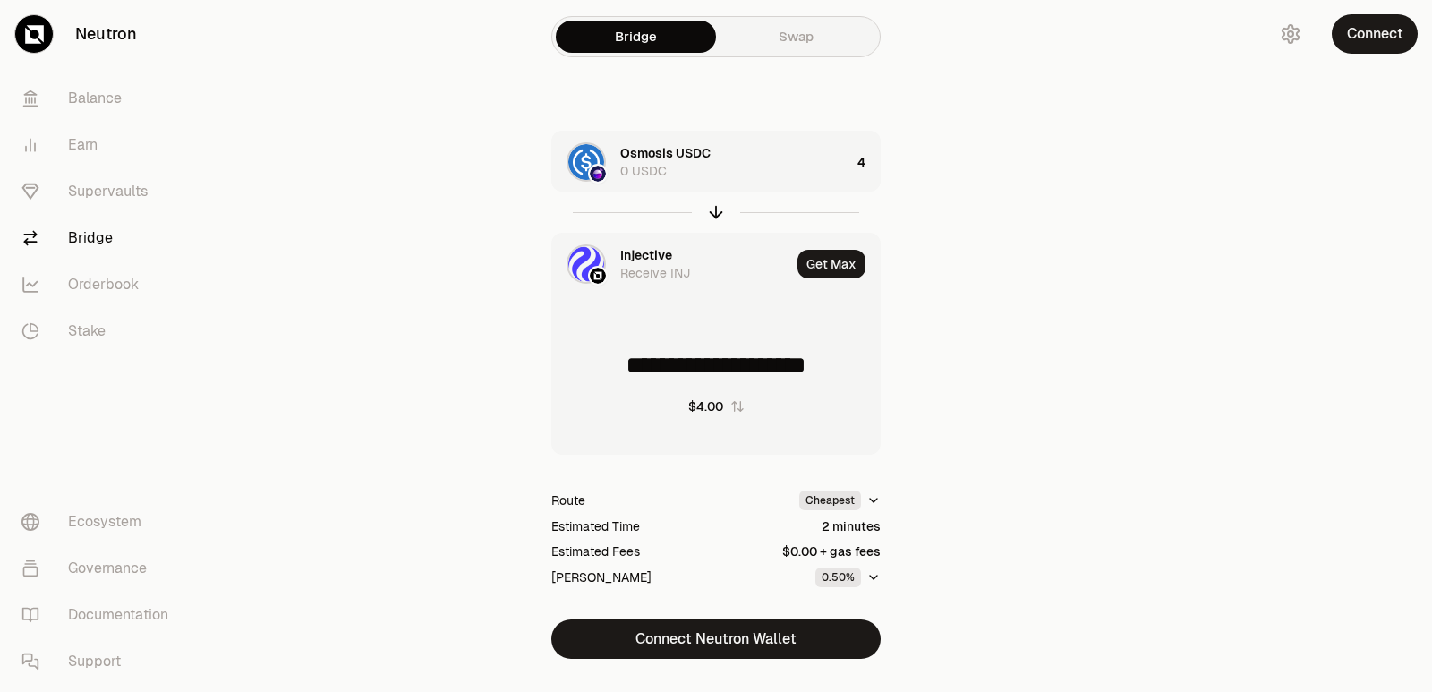
click at [633, 262] on div "Injective" at bounding box center [646, 255] width 52 height 18
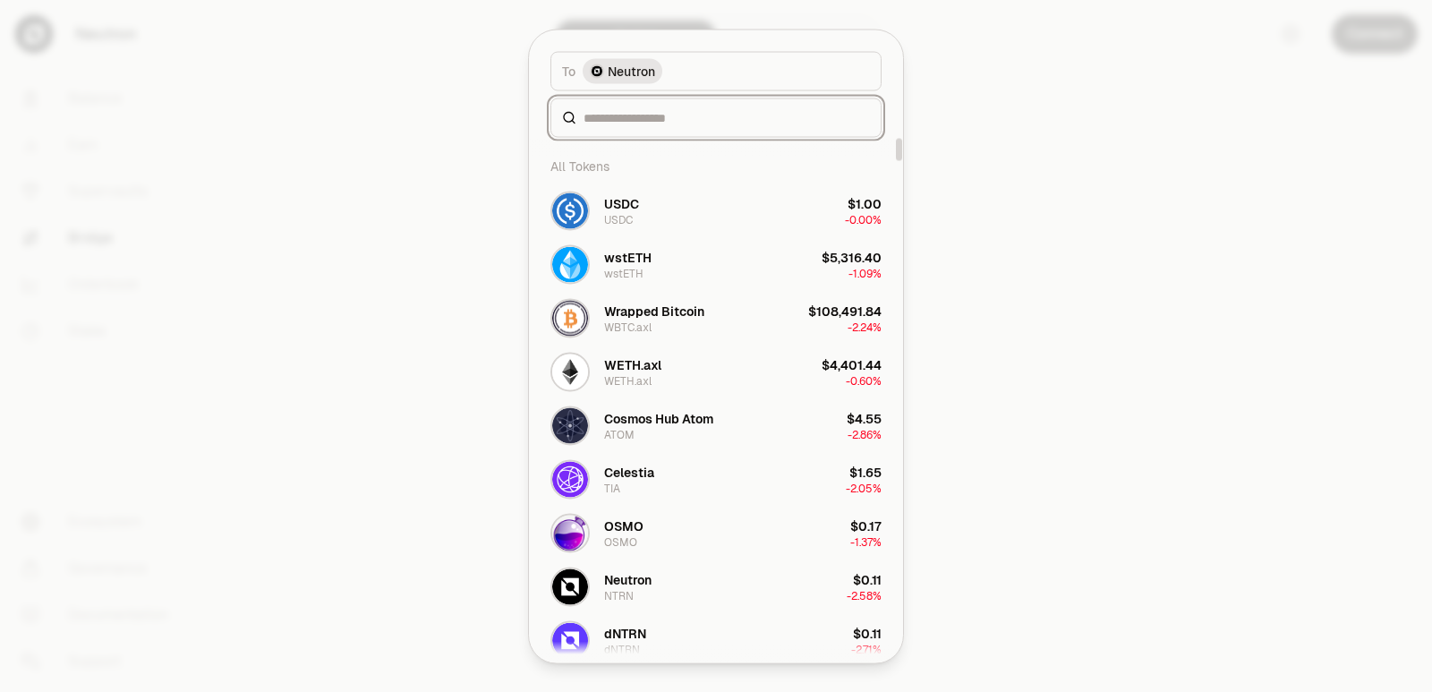
click at [646, 114] on input at bounding box center [726, 117] width 286 height 18
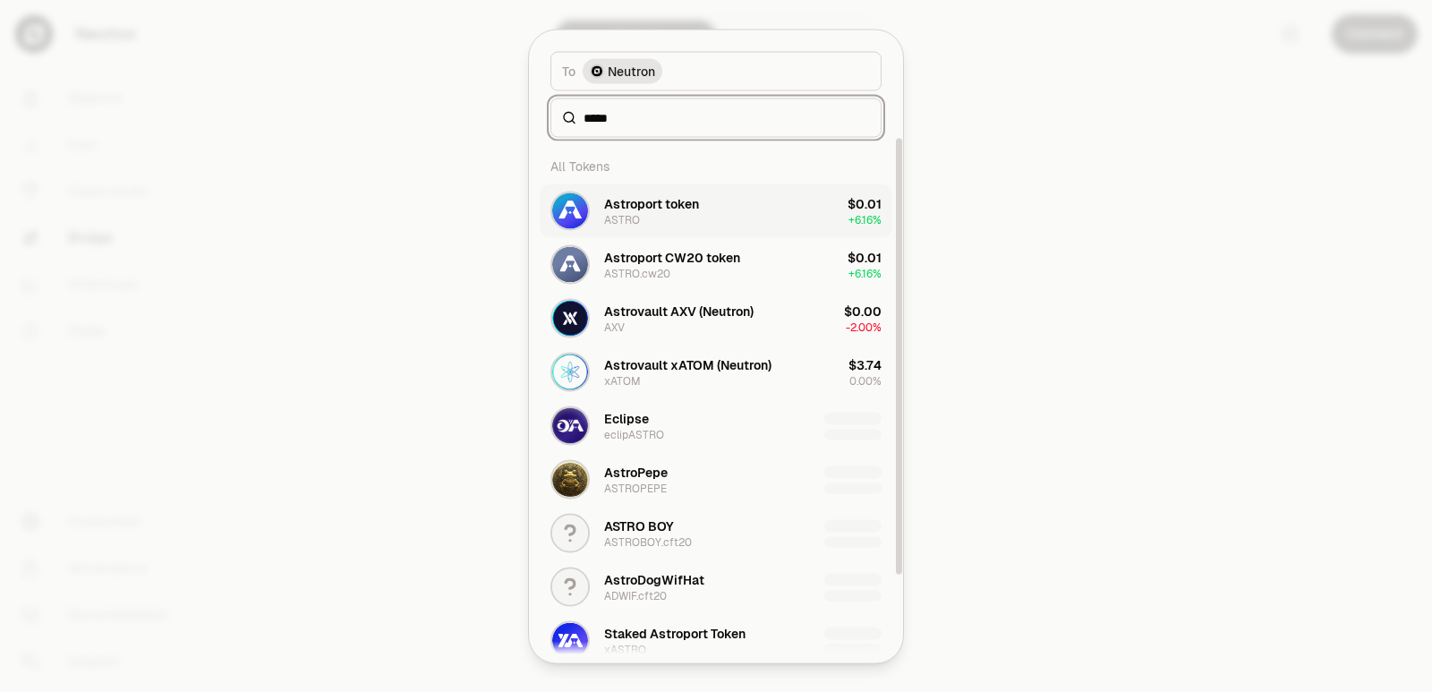
type input "*****"
click at [652, 229] on div "Astroport token ASTRO" at bounding box center [624, 210] width 149 height 39
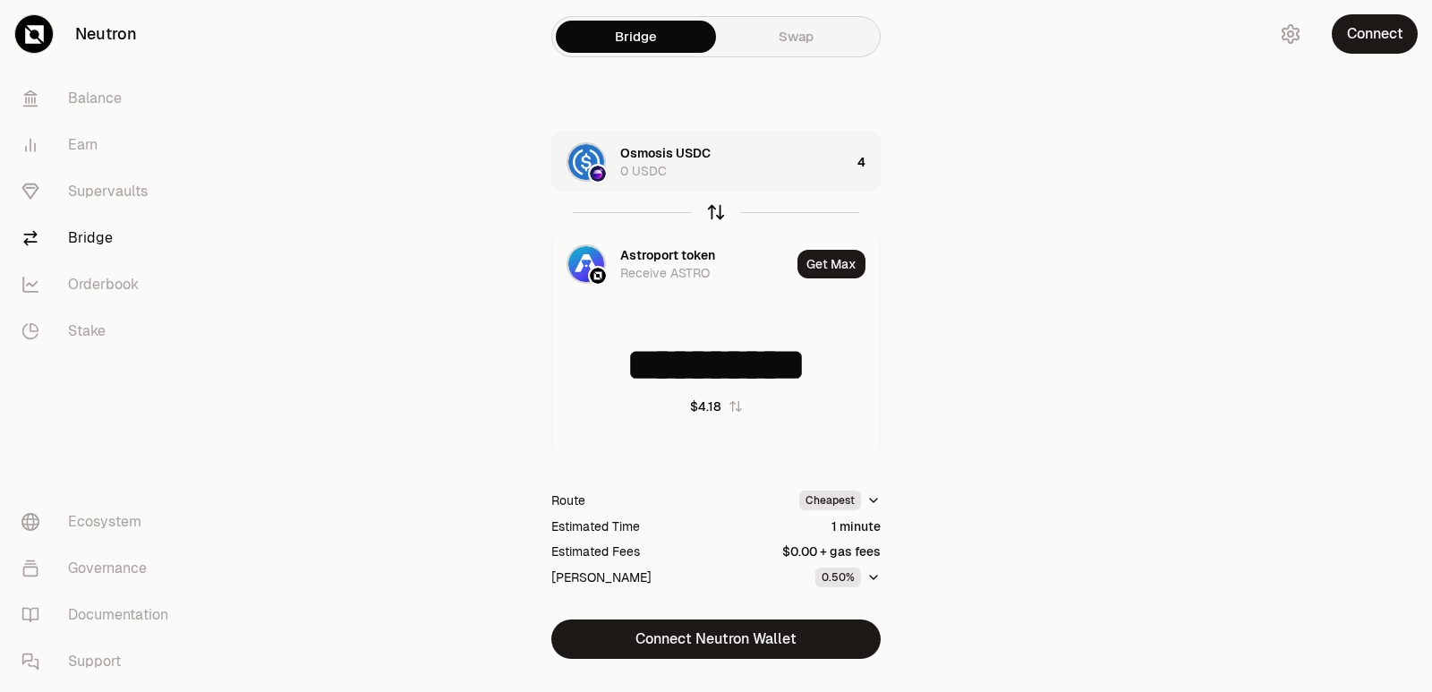
click at [710, 216] on icon "button" at bounding box center [716, 212] width 20 height 20
type input "**********"
